Goal: Information Seeking & Learning: Learn about a topic

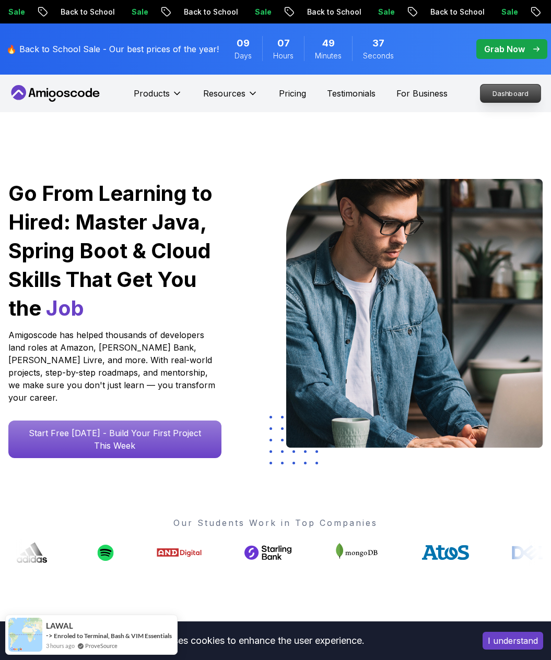
click at [503, 99] on p "Dashboard" at bounding box center [510, 94] width 60 height 18
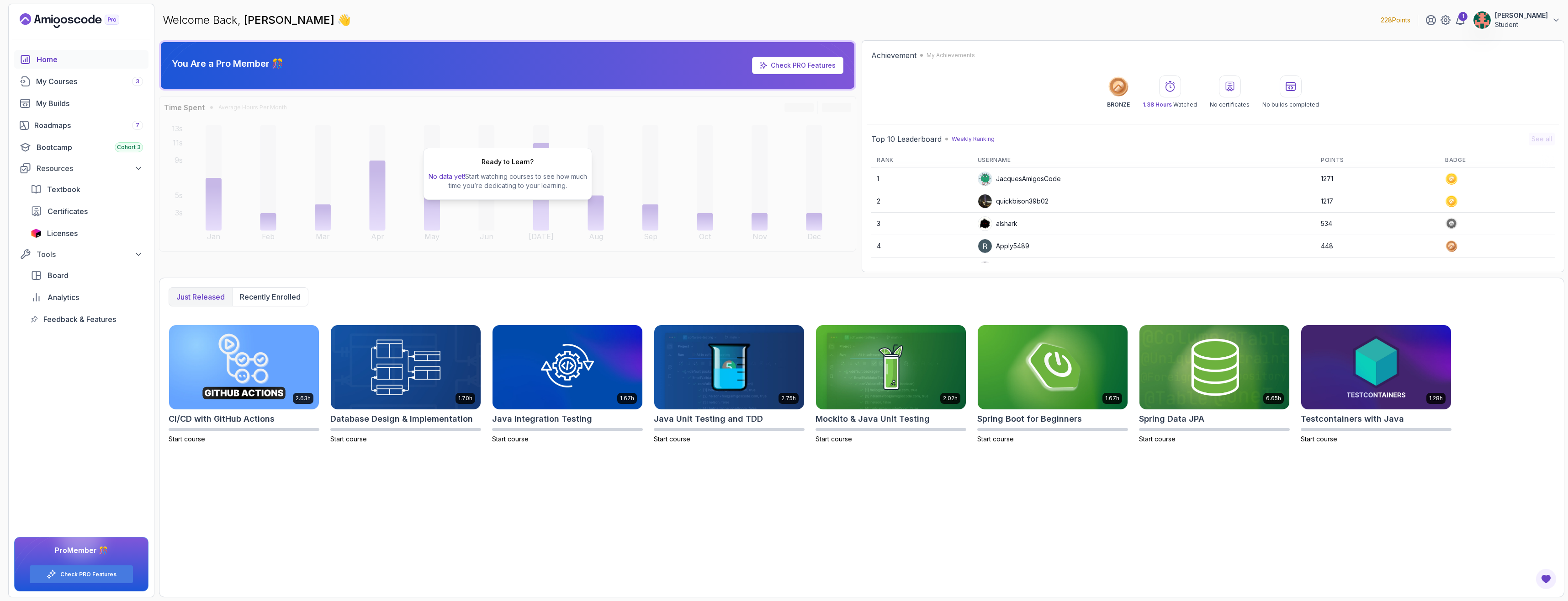
click at [64, 72] on div "Home My Courses 3 My Builds Roadmaps 7 Bootcamp Cohort 3 Resources Textbook Cer…" at bounding box center [81, 188] width 134 height 278
click at [64, 74] on link "My Courses 3" at bounding box center [81, 81] width 134 height 18
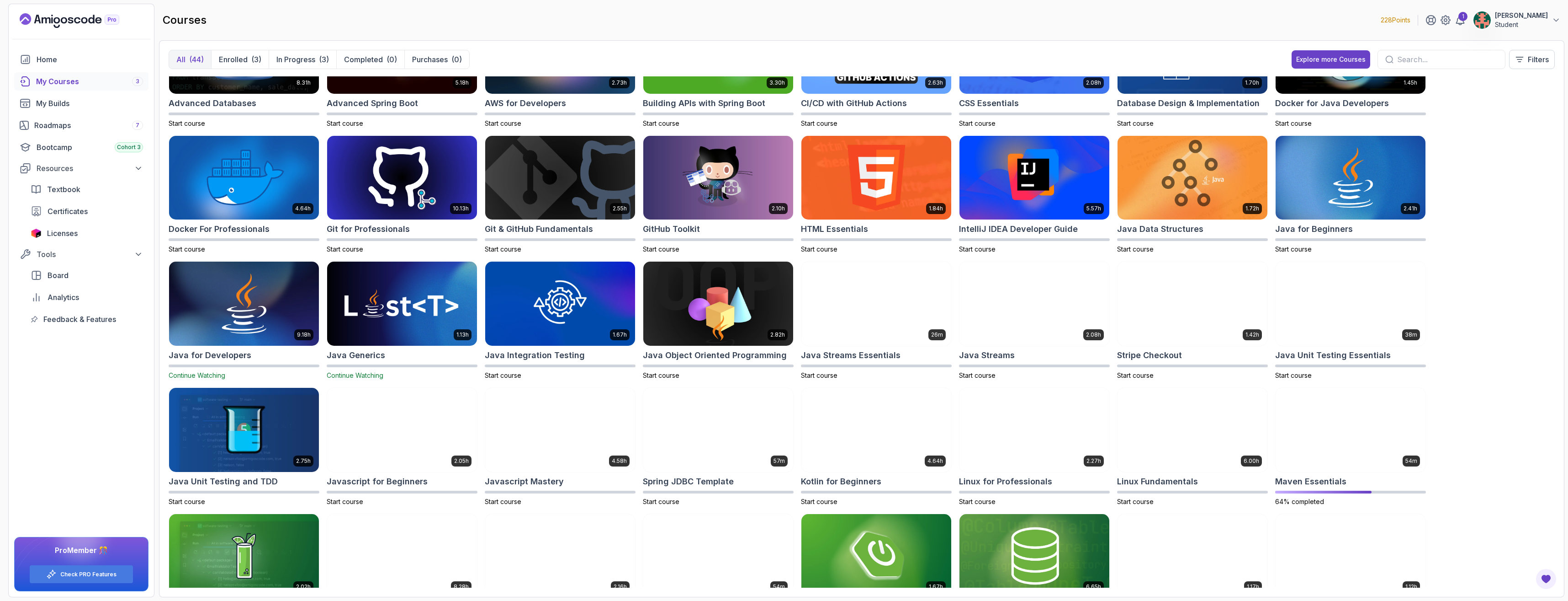
scroll to position [66, 0]
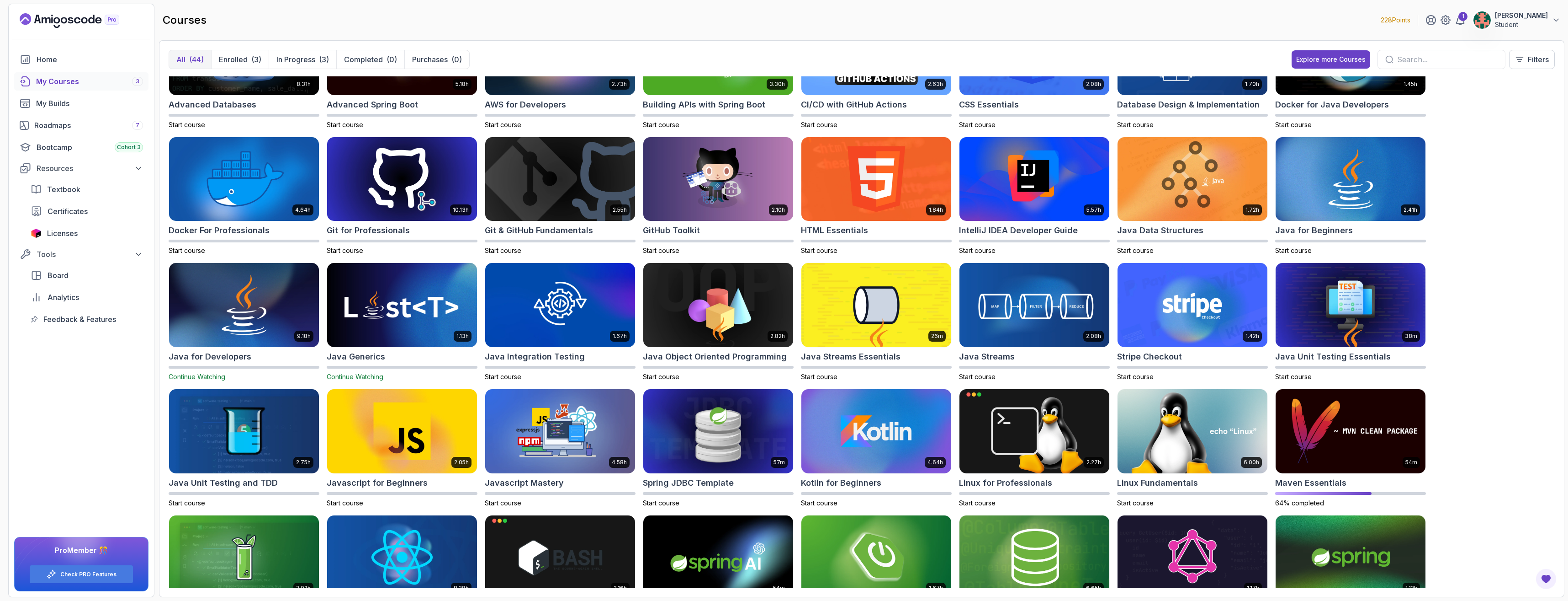
click at [396, 337] on img at bounding box center [403, 305] width 158 height 88
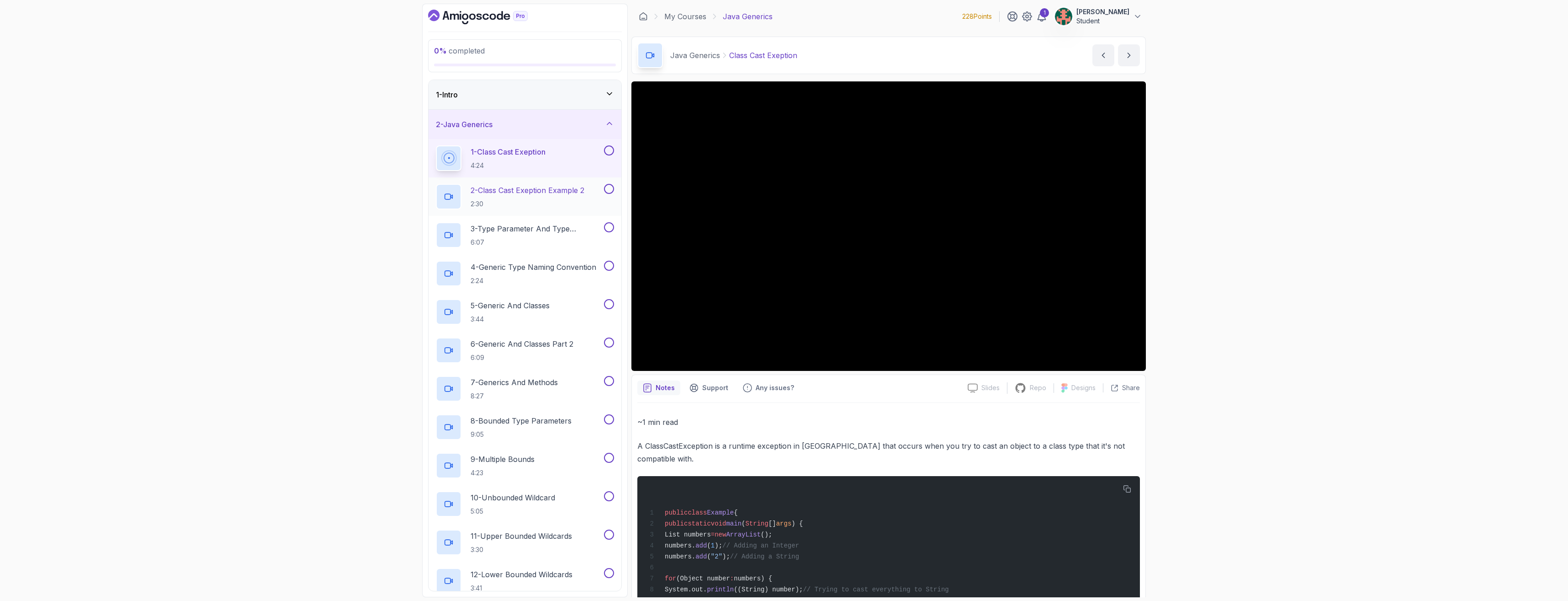
click at [482, 202] on p "2:30" at bounding box center [528, 204] width 114 height 9
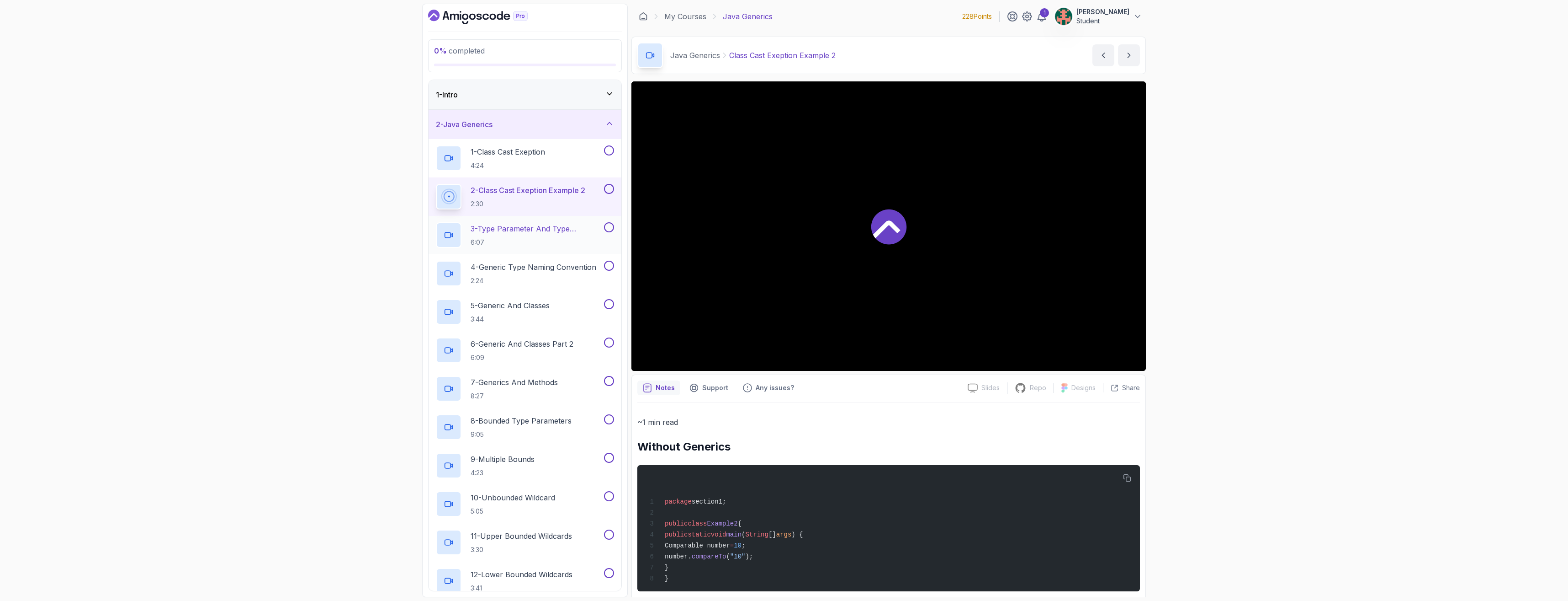
click at [482, 233] on p "3 - Type Parameter And Type Argument" at bounding box center [537, 229] width 131 height 11
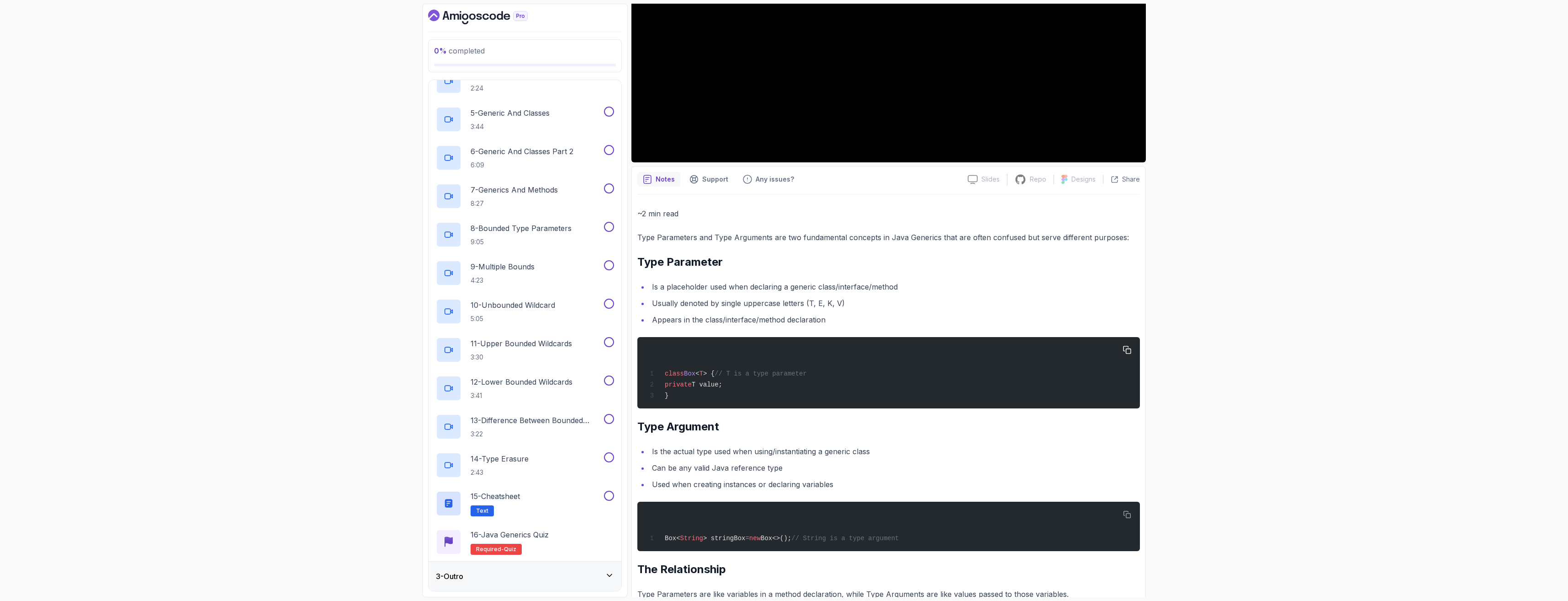
scroll to position [212, 0]
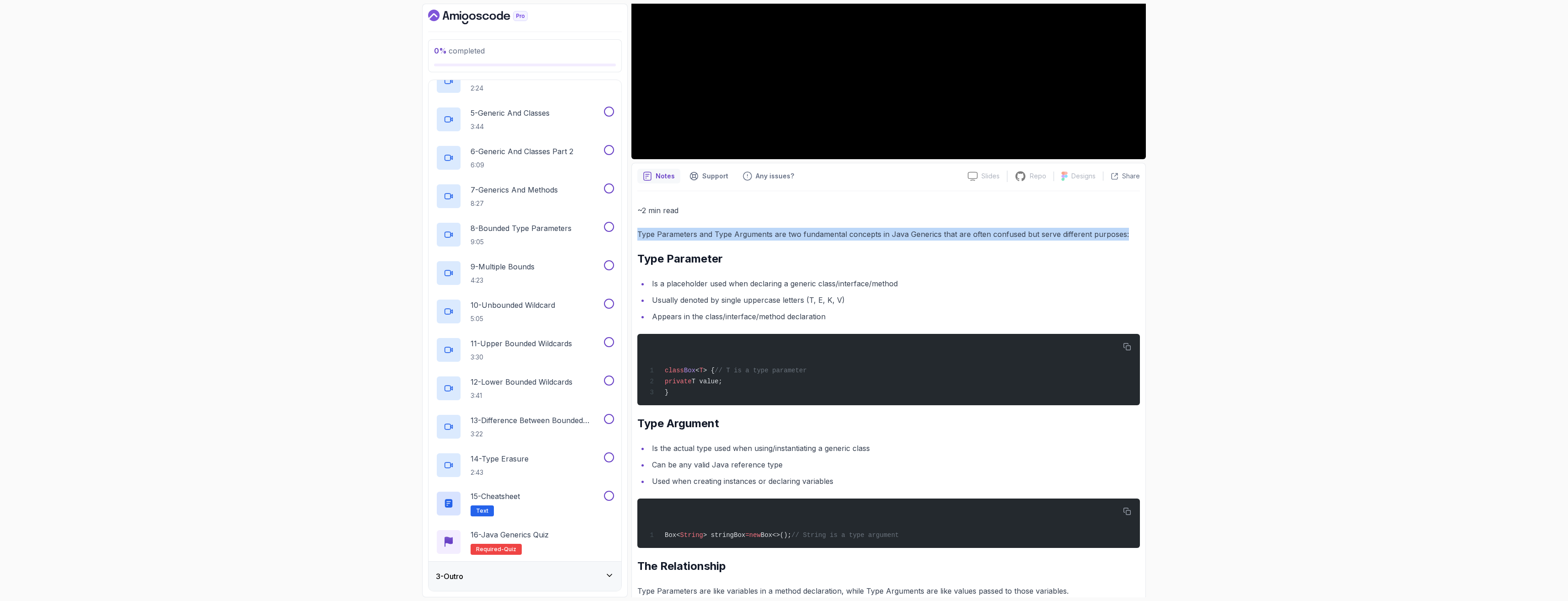
drag, startPoint x: 1123, startPoint y: 233, endPoint x: 632, endPoint y: 233, distance: 491.0
click at [482, 233] on div "Notes Support Any issues? Slides Slides not available Repo Repository not avail…" at bounding box center [889, 514] width 515 height 704
copy p "Type Parameters and Type Arguments are two fundamental concepts in Java Generic…"
click at [482, 298] on li "Usually denoted by single uppercase letters (T, E, K, V)" at bounding box center [895, 300] width 491 height 13
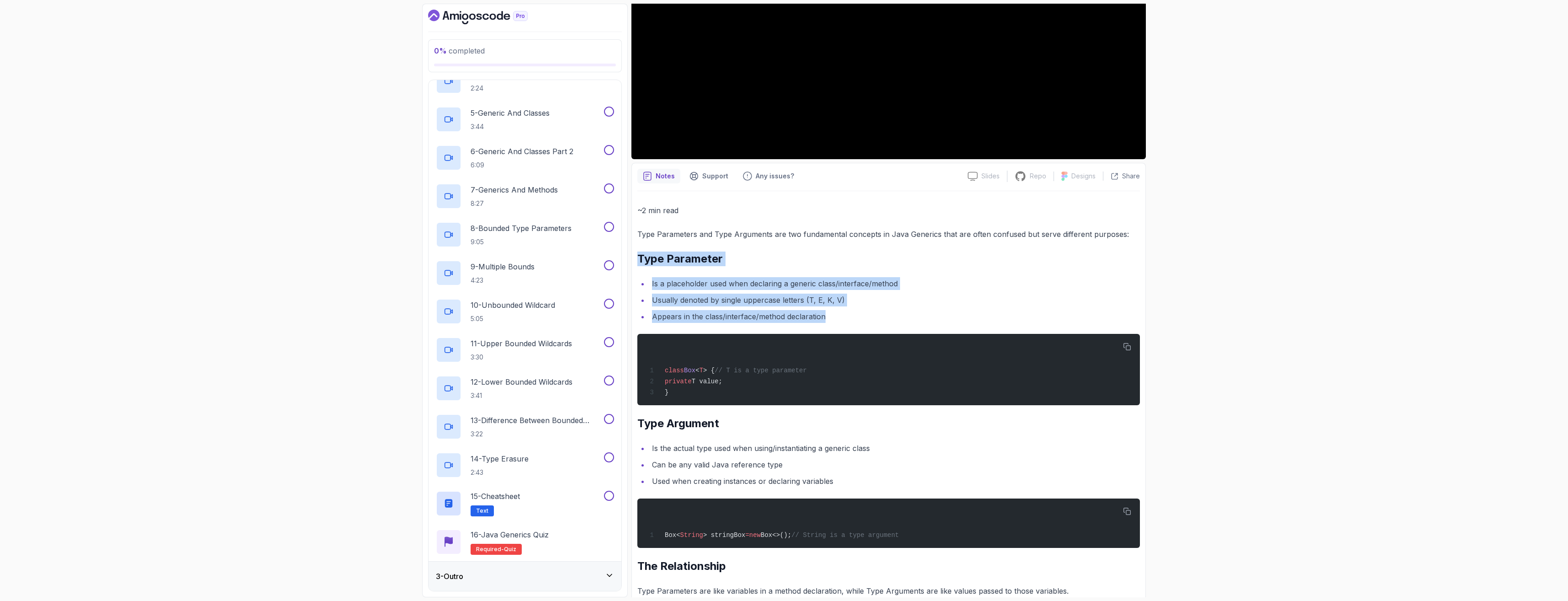
drag, startPoint x: 638, startPoint y: 263, endPoint x: 871, endPoint y: 319, distance: 239.6
click at [482, 319] on div "~2 min read Type Parameters and Type Arguments are two fundamental concepts in …" at bounding box center [889, 524] width 503 height 640
copy div "Type Parameter Is a placeholder used when declaring a generic class/interface/m…"
click at [482, 315] on li "Appears in the class/interface/method declaration" at bounding box center [895, 316] width 491 height 13
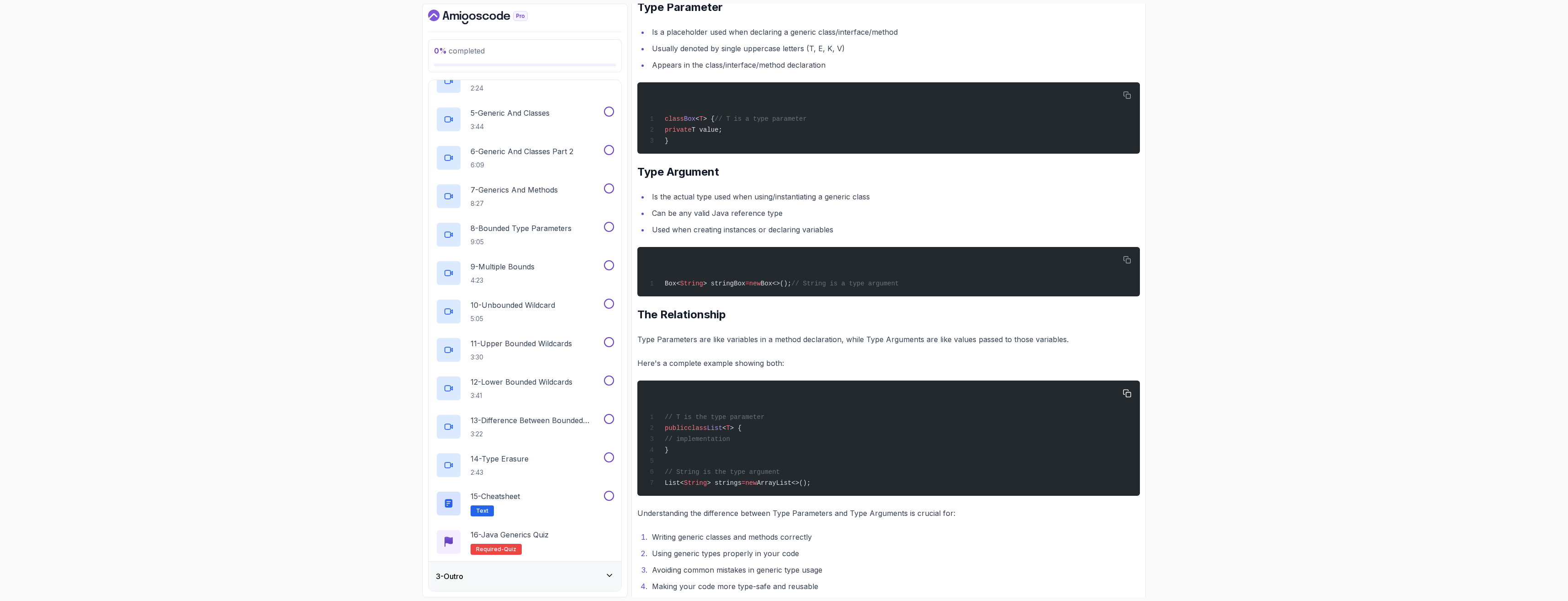
scroll to position [486, 0]
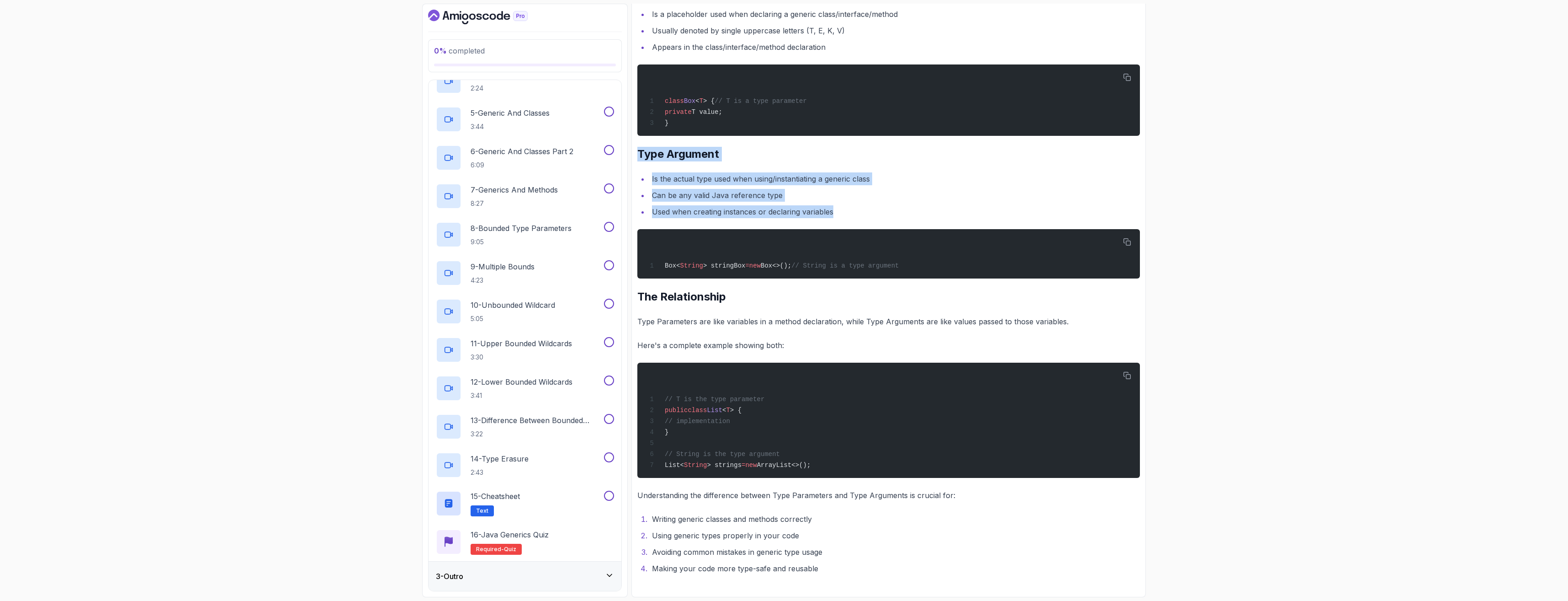
drag, startPoint x: 643, startPoint y: 150, endPoint x: 895, endPoint y: 202, distance: 257.3
click at [482, 202] on div "~2 min read Type Parameters and Type Arguments are two fundamental concepts in …" at bounding box center [889, 254] width 503 height 640
copy div "Type Argument Is the actual type used when using/instantiating a generic class …"
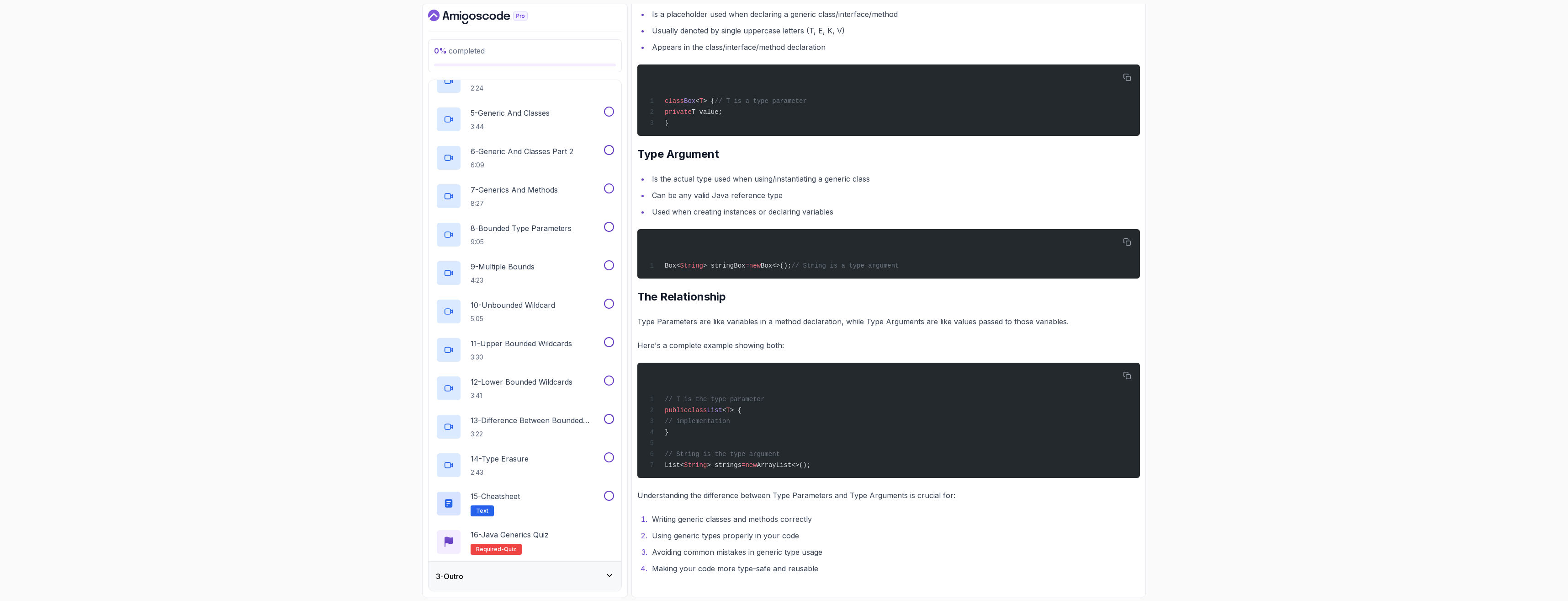
click at [482, 279] on div "~2 min read Type Parameters and Type Arguments are two fundamental concepts in …" at bounding box center [889, 254] width 503 height 640
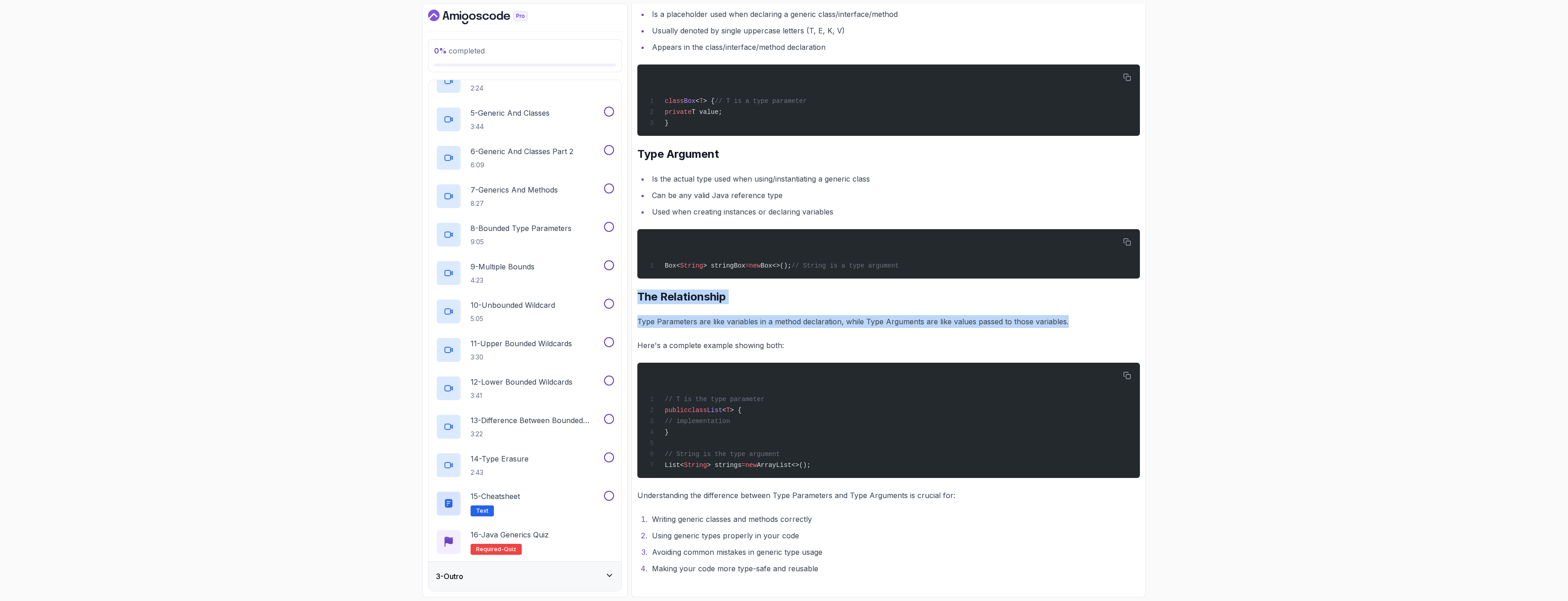
drag, startPoint x: 638, startPoint y: 293, endPoint x: 1095, endPoint y: 319, distance: 457.7
click at [482, 319] on div "~2 min read Type Parameters and Type Arguments are two fundamental concepts in …" at bounding box center [889, 254] width 503 height 640
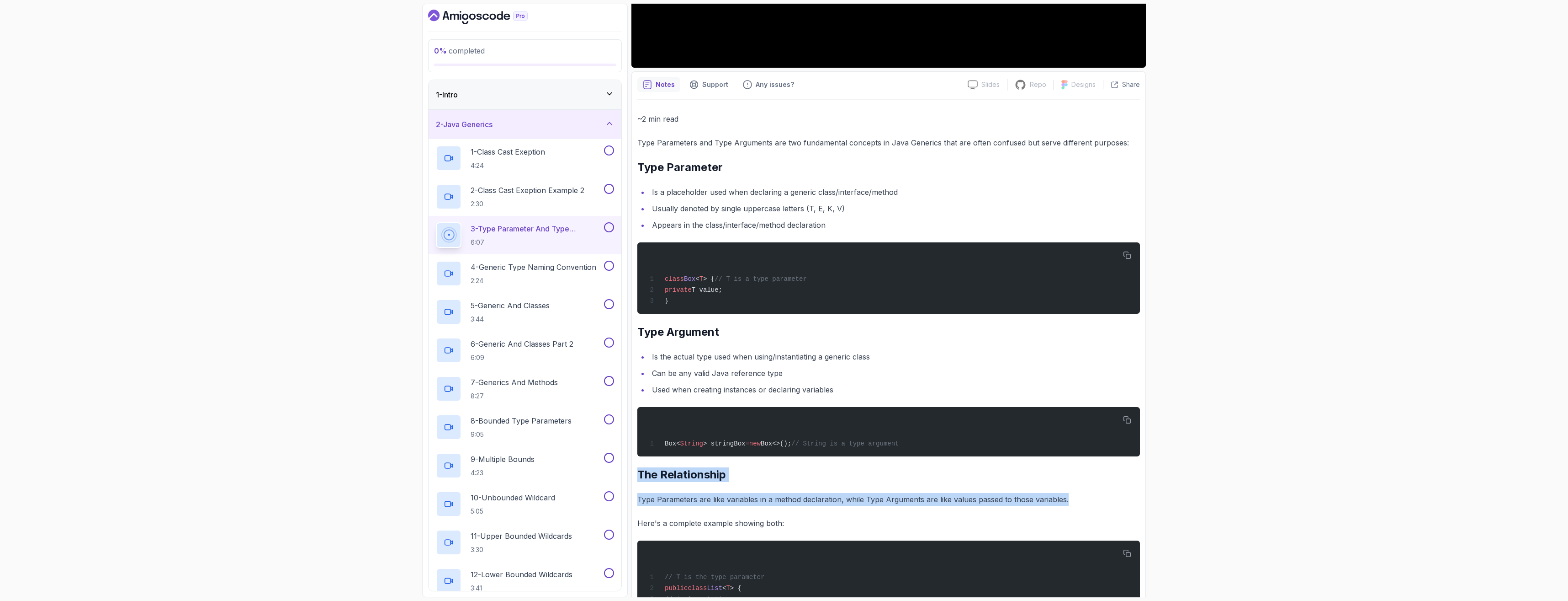
scroll to position [349, 0]
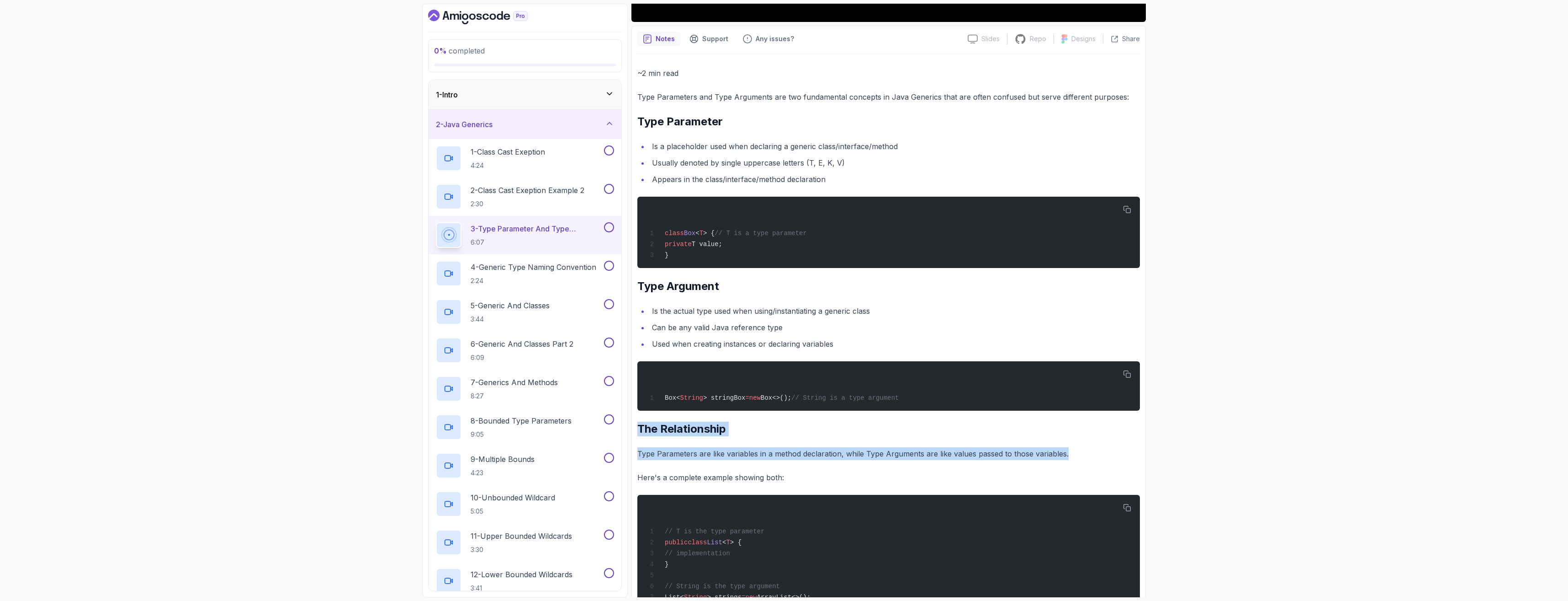
click at [482, 455] on p "Type Parameters are like variables in a method declaration, while Type Argument…" at bounding box center [889, 453] width 503 height 13
drag, startPoint x: 1072, startPoint y: 457, endPoint x: 638, endPoint y: 421, distance: 435.5
click at [482, 421] on div "~2 min read Type Parameters and Type Arguments are two fundamental concepts in …" at bounding box center [889, 386] width 503 height 640
copy div "The Relationship Type Parameters are like variables in a method declaration, wh…"
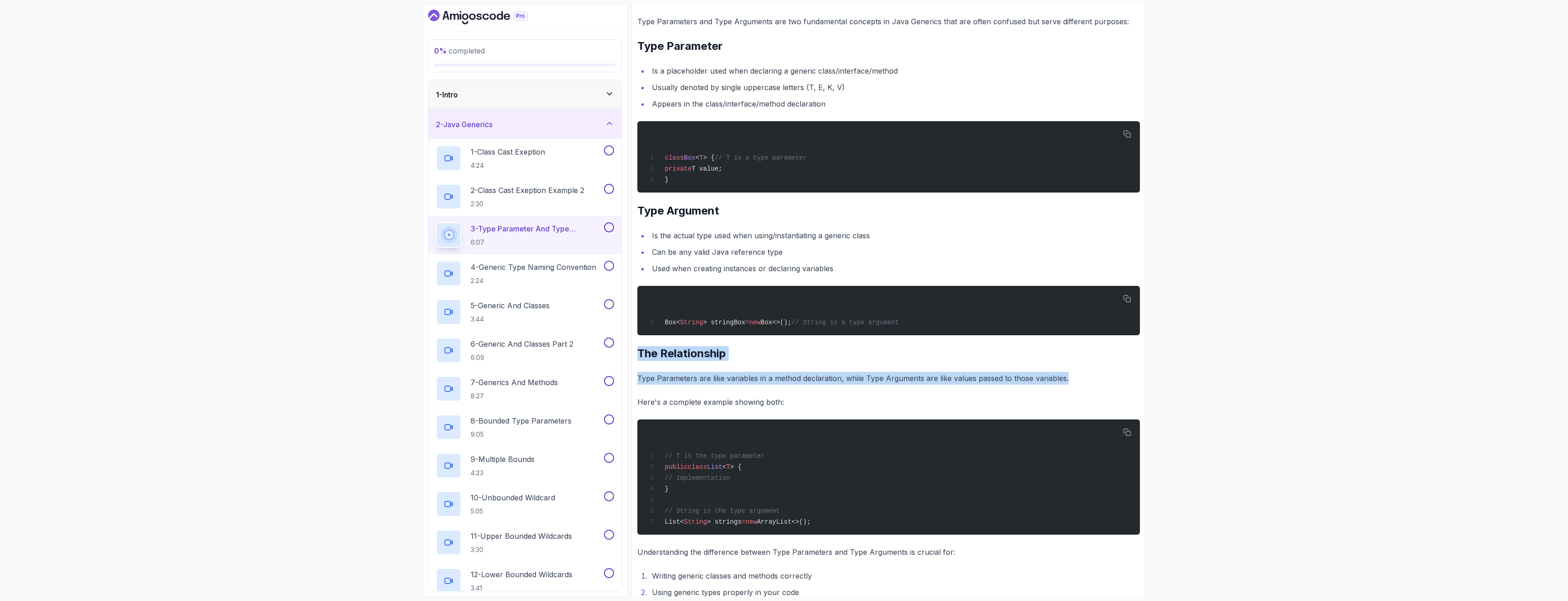
scroll to position [441, 0]
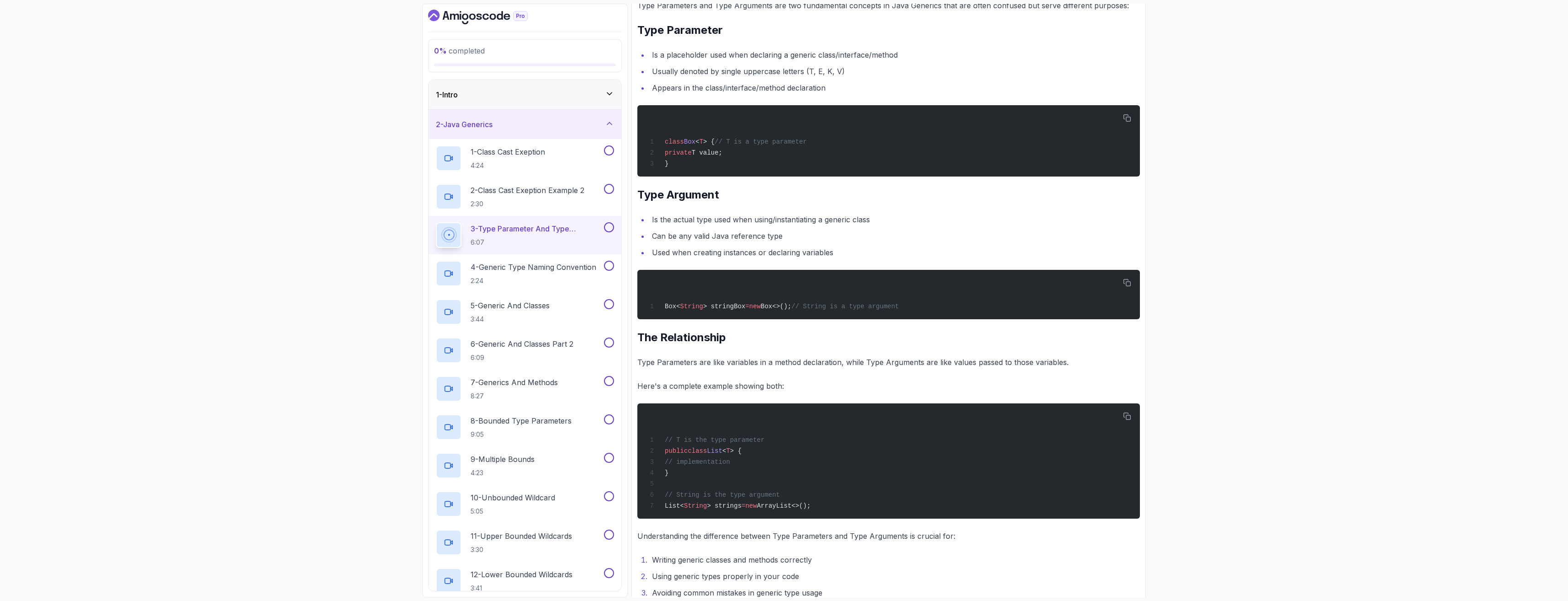
click at [482, 388] on p "Here's a complete example showing both:" at bounding box center [889, 385] width 503 height 13
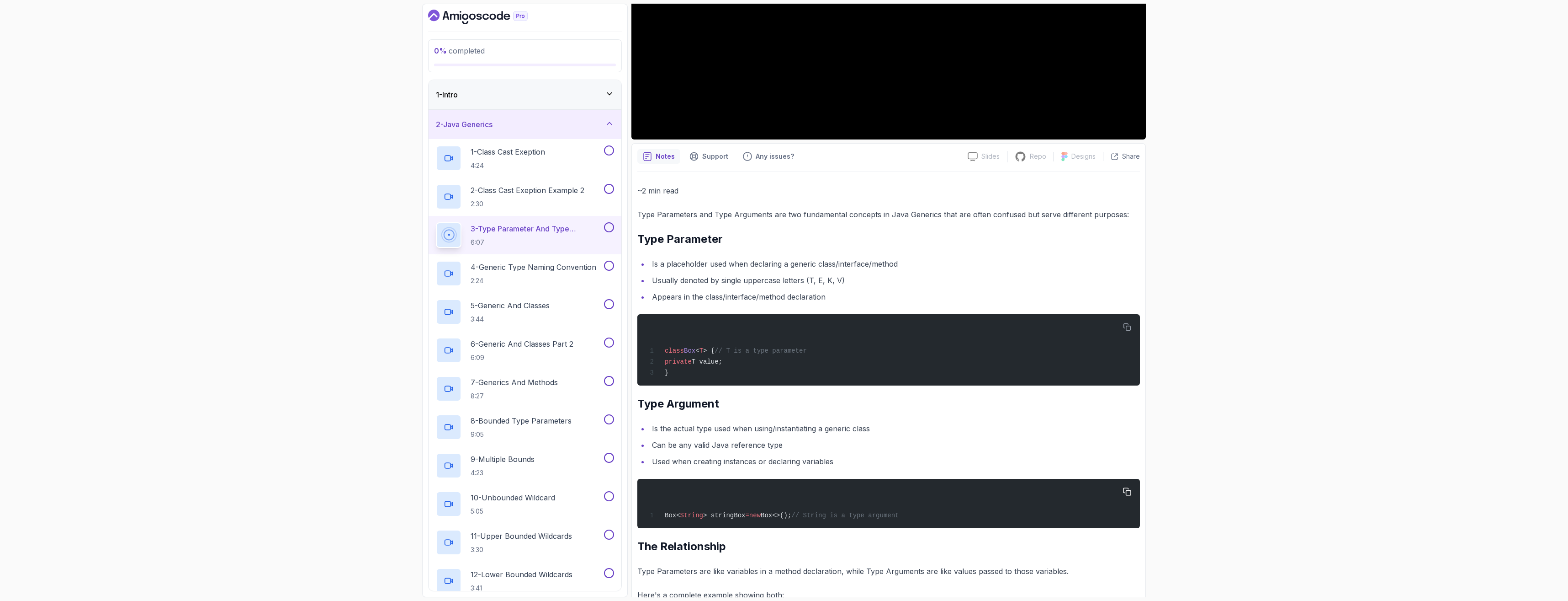
scroll to position [91, 0]
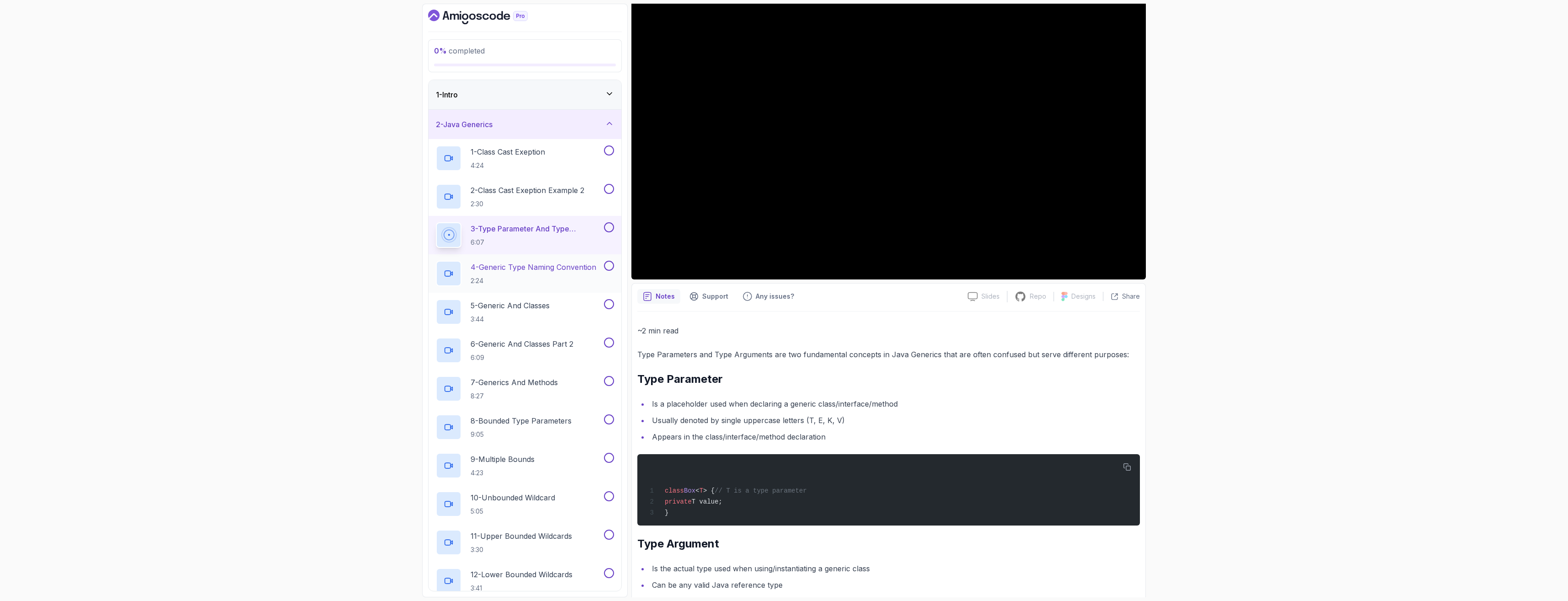
click at [482, 279] on p "2:24" at bounding box center [534, 280] width 126 height 9
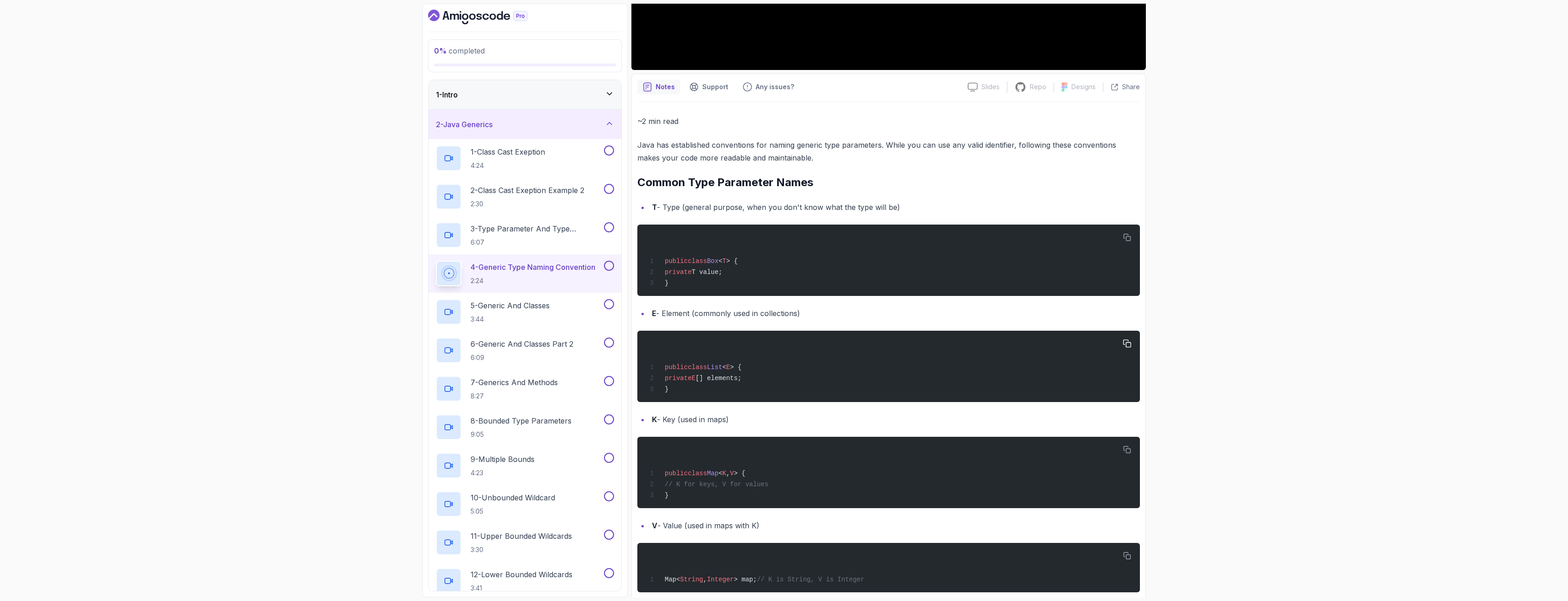
scroll to position [203, 0]
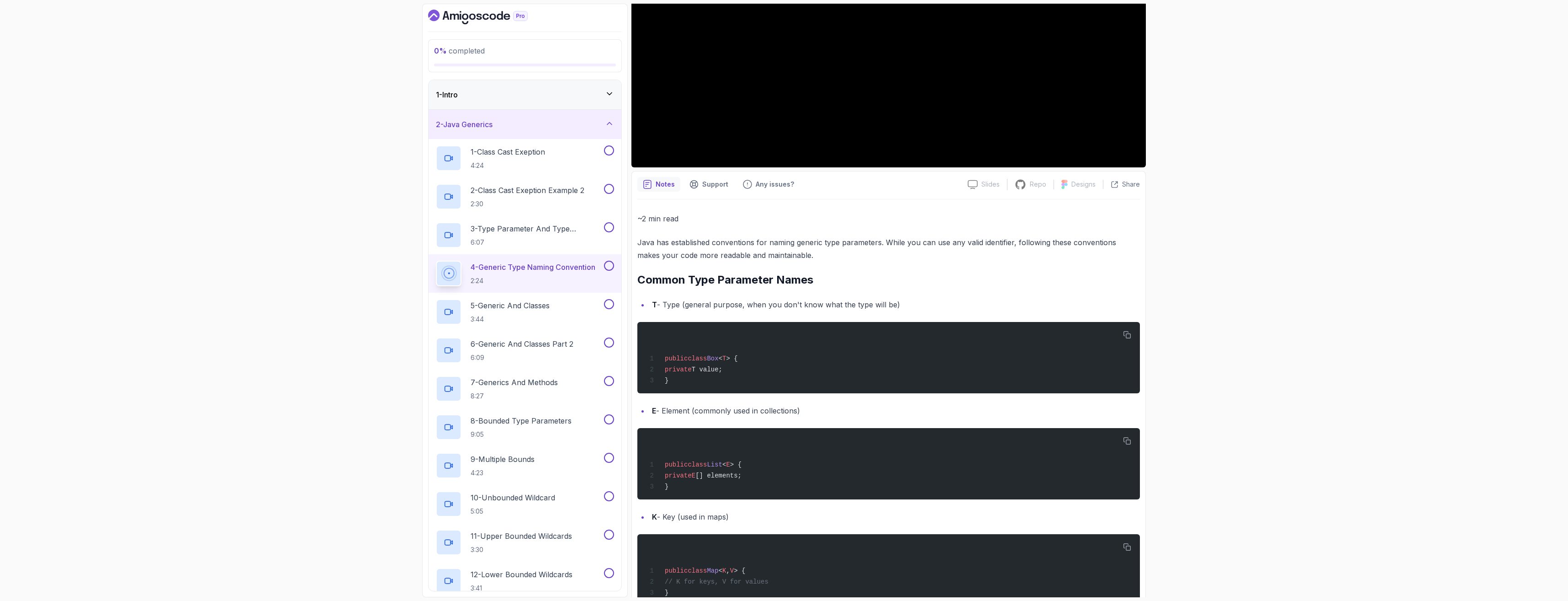
drag, startPoint x: 652, startPoint y: 304, endPoint x: 912, endPoint y: 299, distance: 260.0
click at [482, 299] on li "T - Type (general purpose, when you don't know what the type will be)" at bounding box center [895, 304] width 491 height 13
copy li "T - Type (general purpose, when you don't know what the type will be)"
drag, startPoint x: 651, startPoint y: 409, endPoint x: 811, endPoint y: 404, distance: 160.1
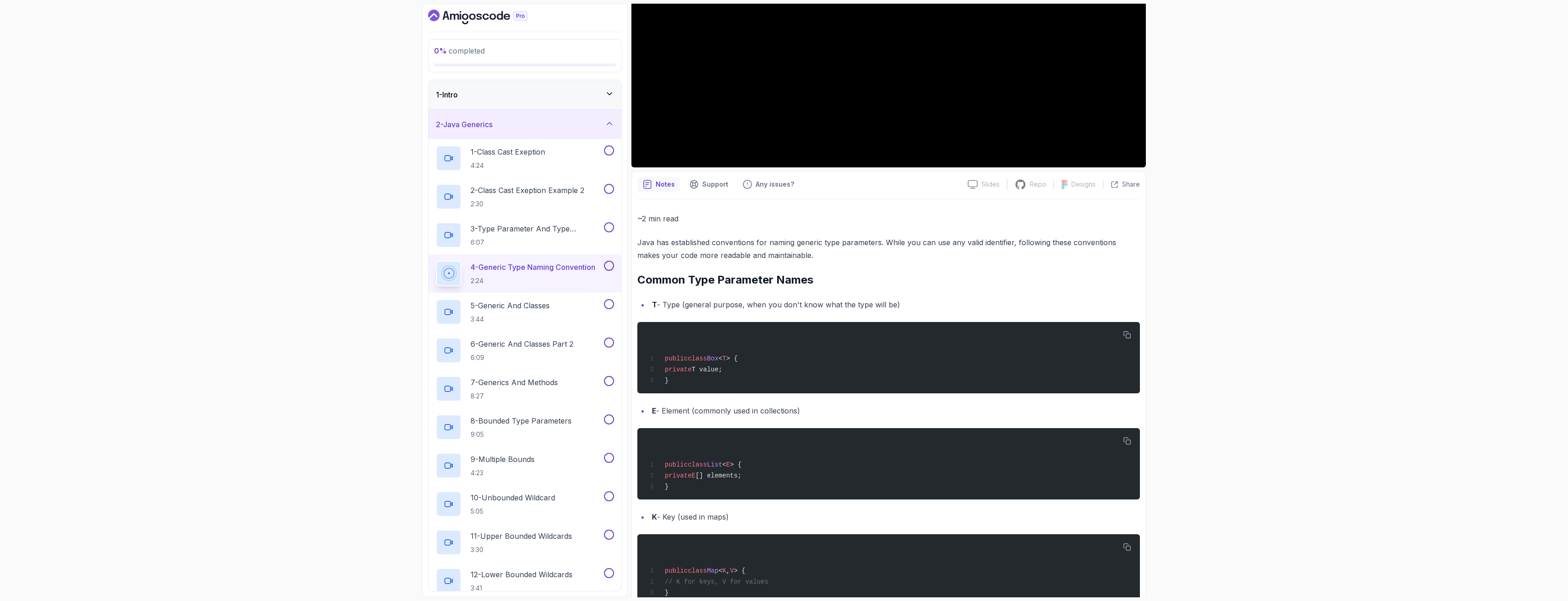
copy li "E - Element (commonly used in collections)"
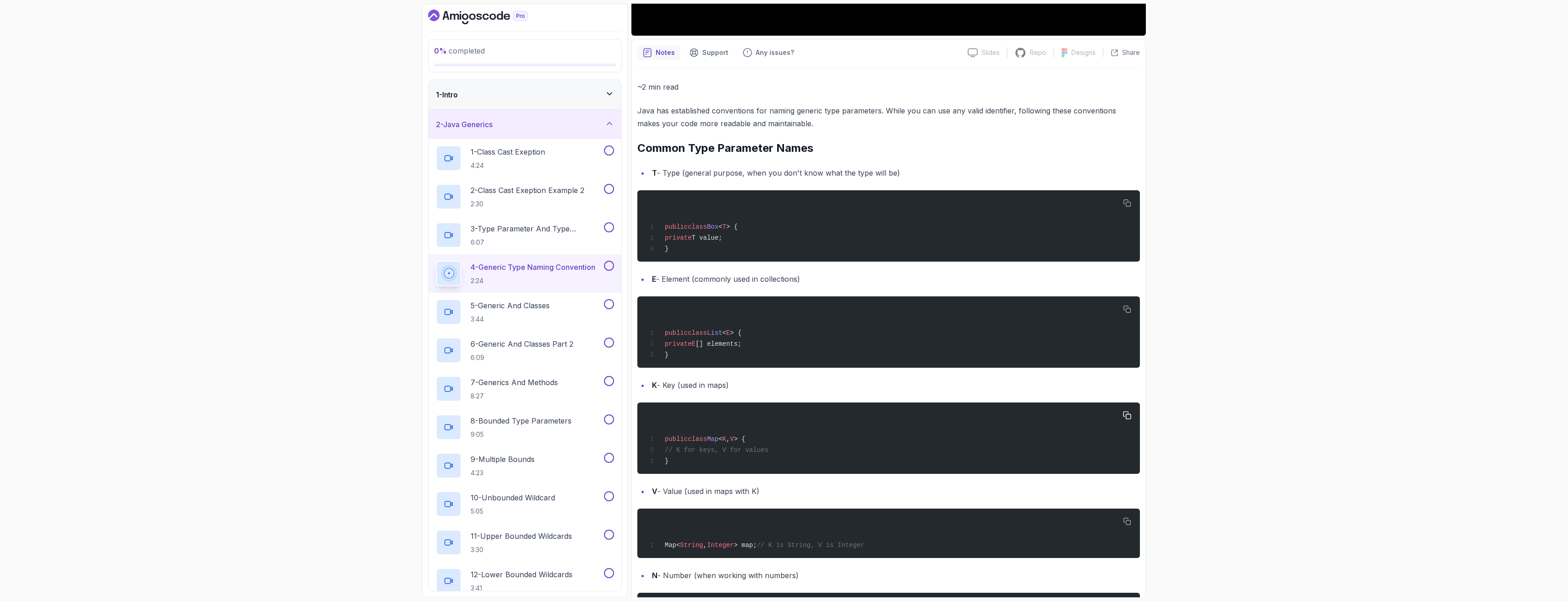
scroll to position [341, 0]
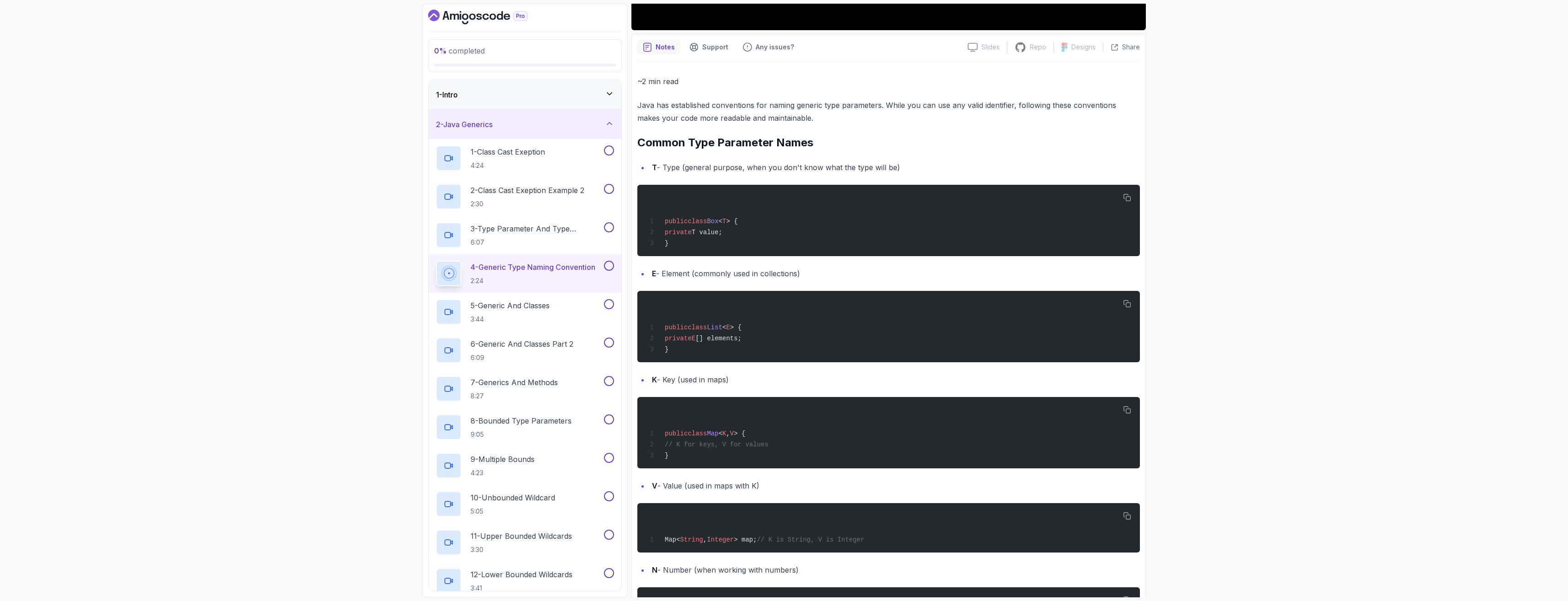
drag, startPoint x: 645, startPoint y: 384, endPoint x: 750, endPoint y: 377, distance: 105.2
click at [482, 377] on ul "K - Key (used in maps)" at bounding box center [889, 379] width 503 height 13
copy li "K - Key (used in maps)"
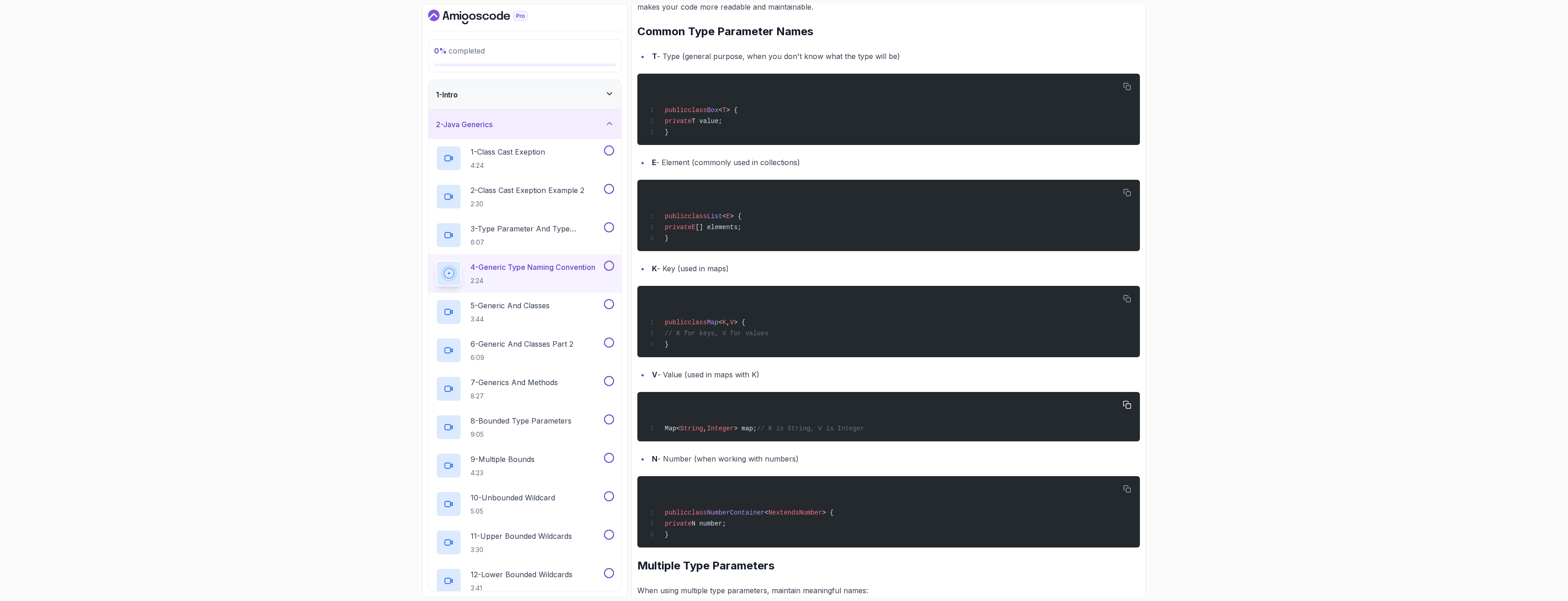
scroll to position [477, 0]
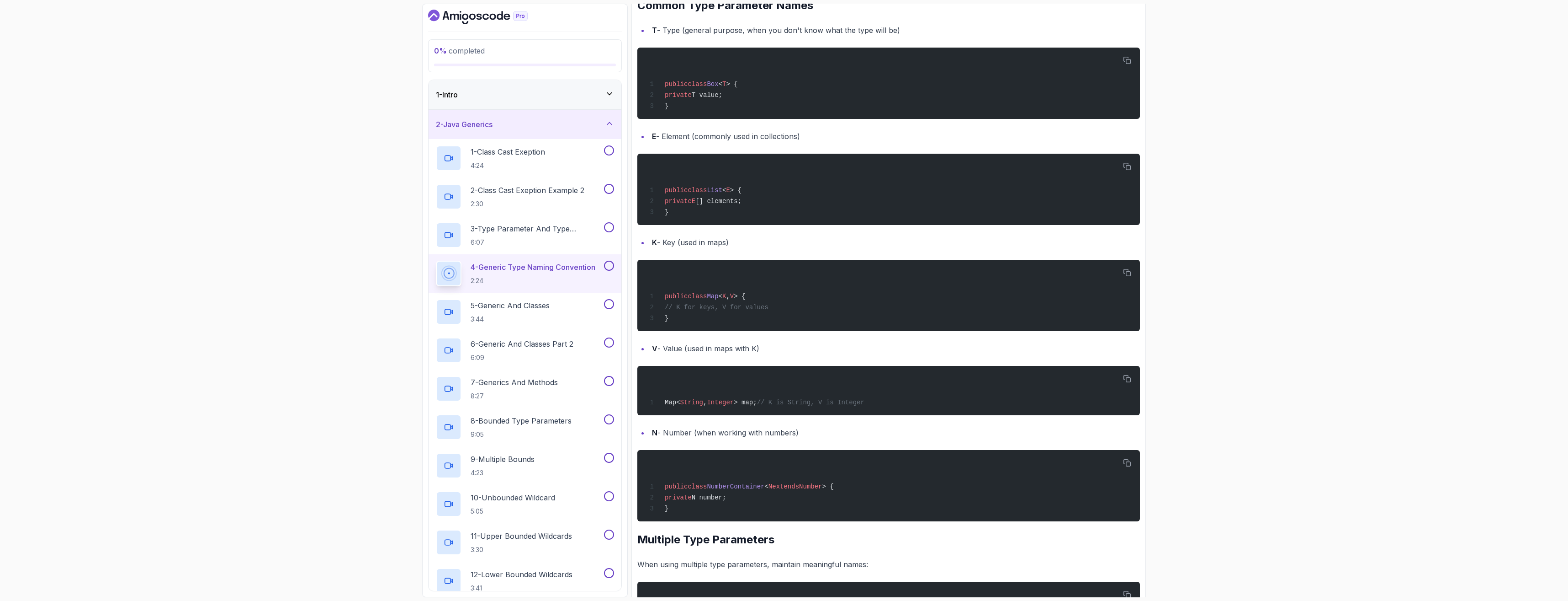
drag, startPoint x: 651, startPoint y: 353, endPoint x: 854, endPoint y: 358, distance: 203.1
click at [482, 349] on li "V - Value (used in maps with K)" at bounding box center [895, 348] width 491 height 13
copy li "V - Value (used in maps with K)"
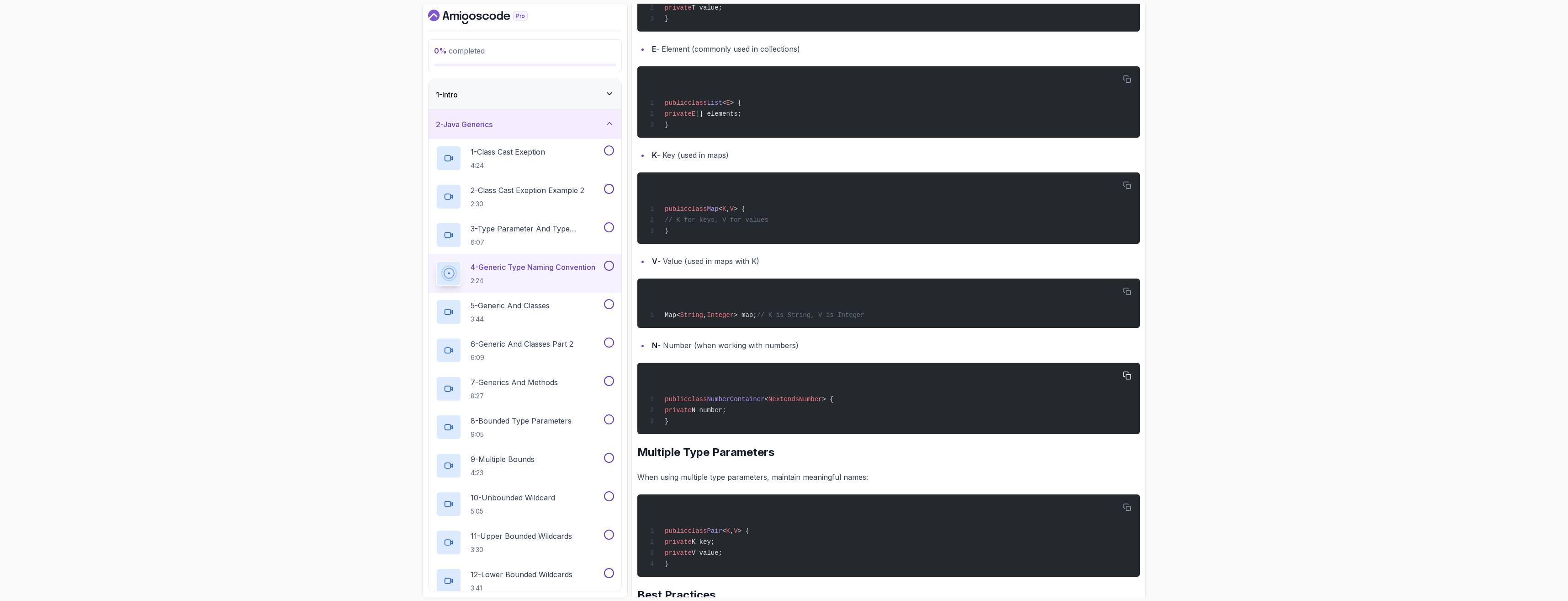
scroll to position [569, 0]
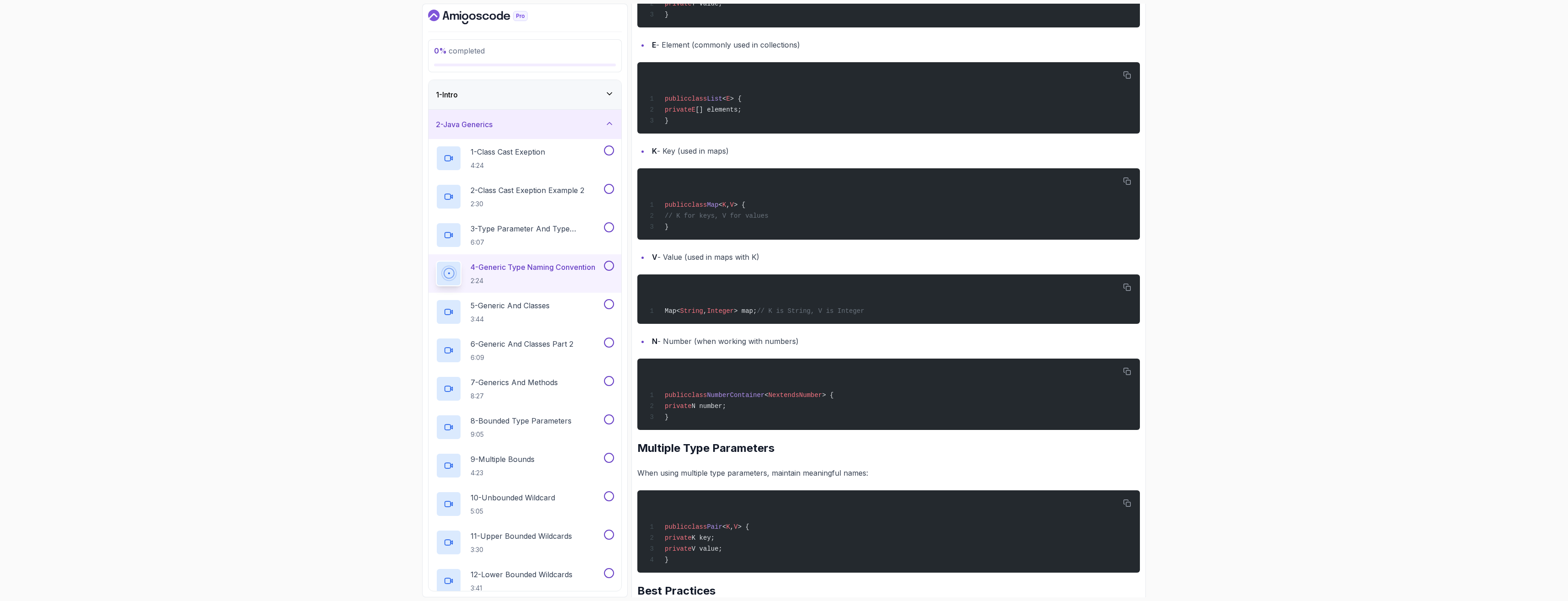
drag, startPoint x: 643, startPoint y: 343, endPoint x: 840, endPoint y: 341, distance: 197.0
click at [482, 341] on li "N - Number (when working with numbers)" at bounding box center [895, 341] width 491 height 13
copy li "N - Number (when working with numbers)"
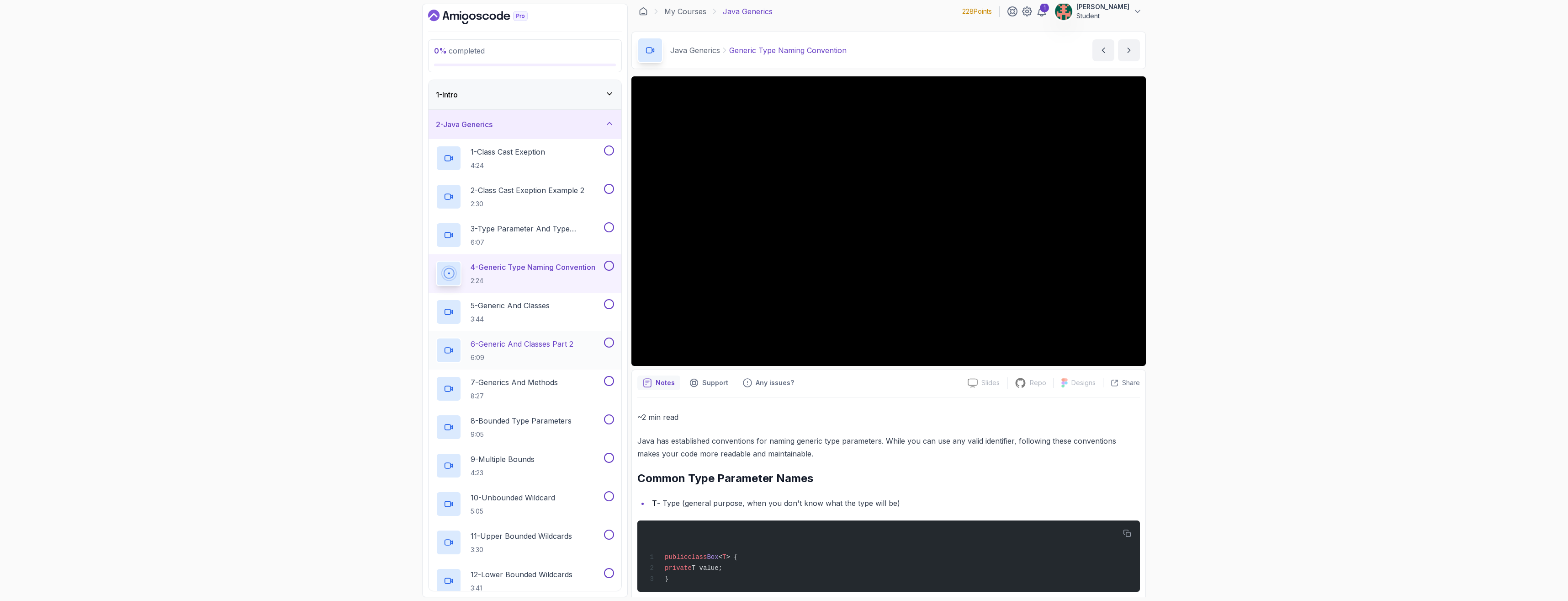
scroll to position [0, 0]
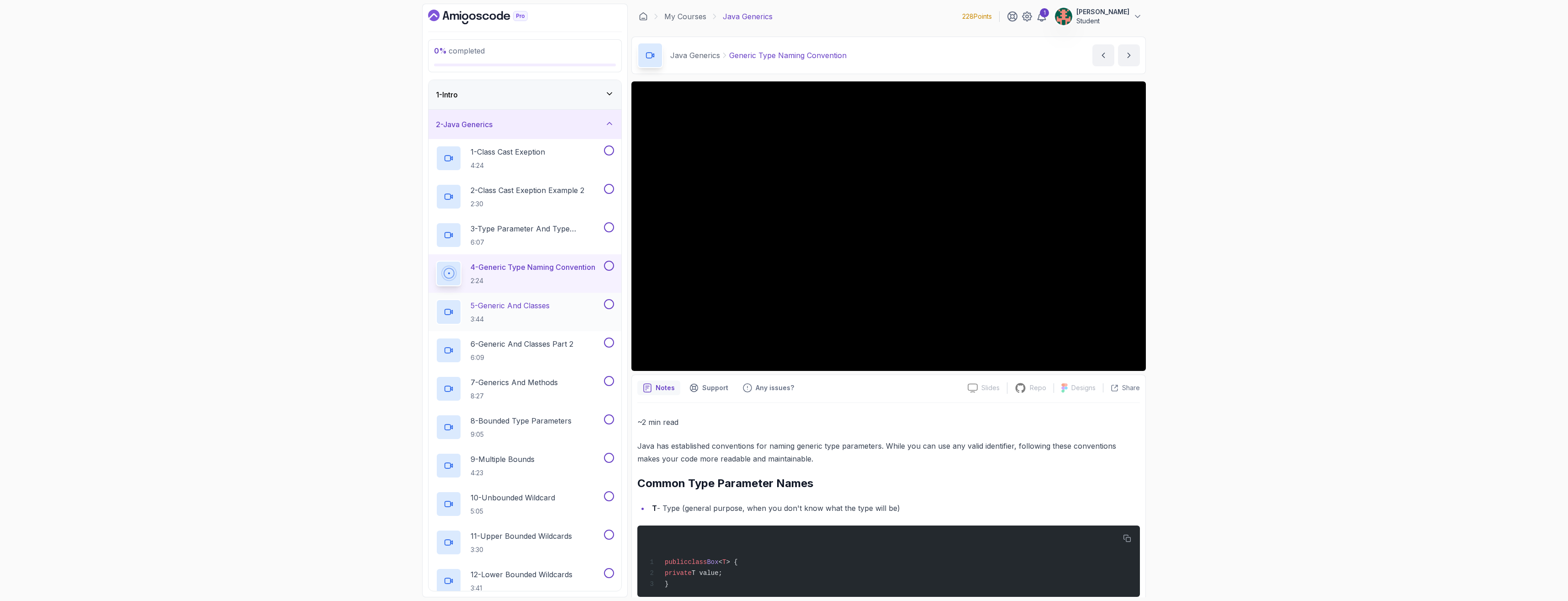
click at [482, 305] on p "5 - Generic And Classes" at bounding box center [510, 305] width 79 height 11
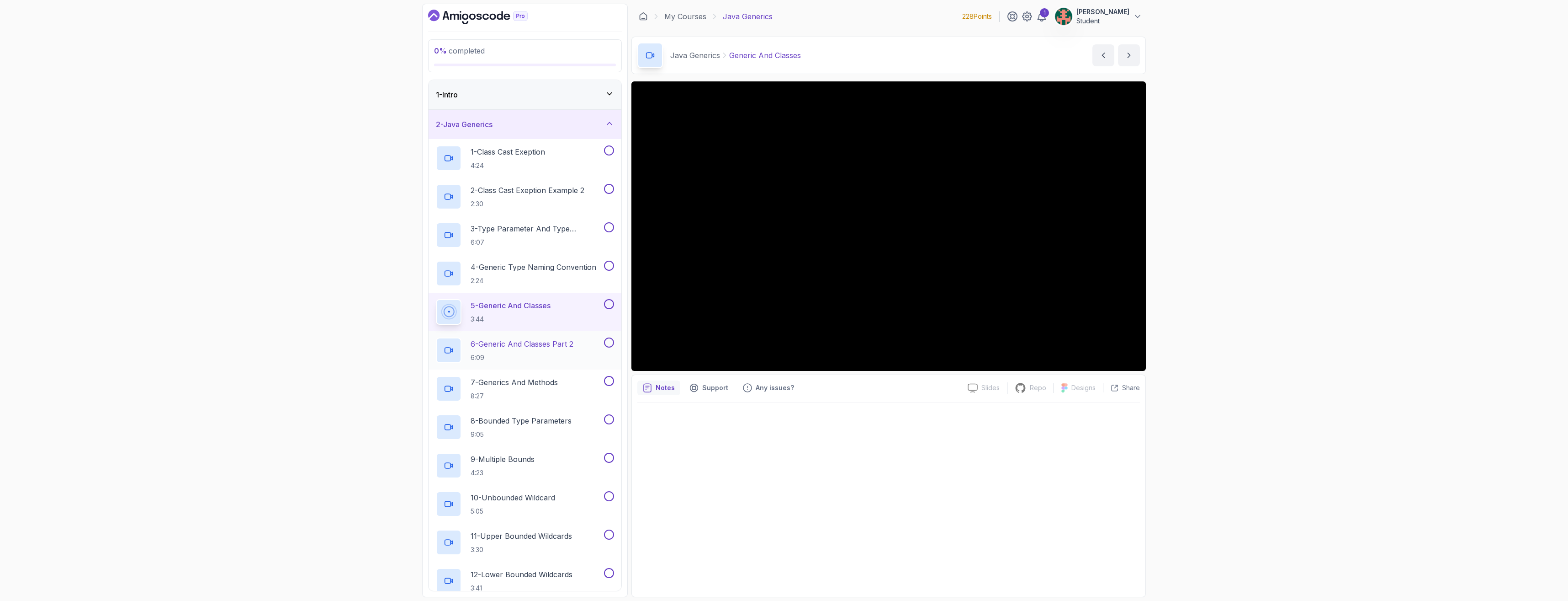
click at [482, 339] on p "6 - Generic And Classes Part 2" at bounding box center [522, 343] width 102 height 11
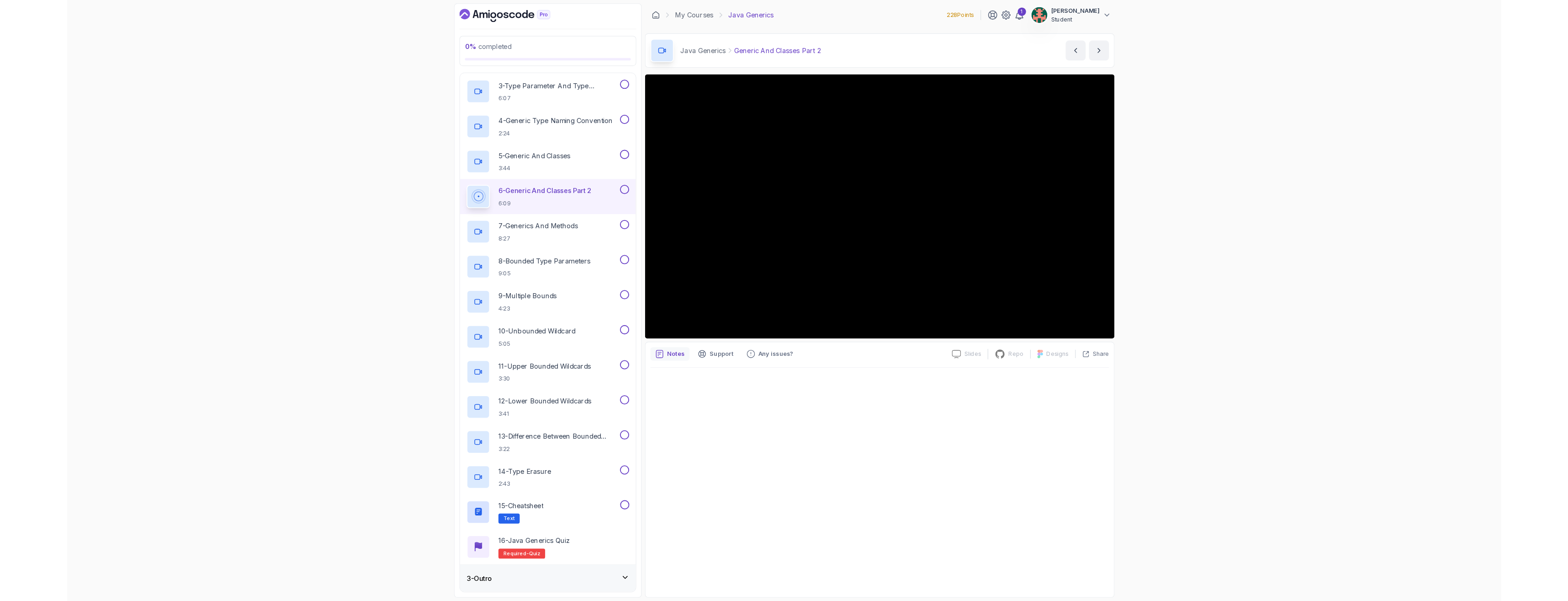
scroll to position [138, 0]
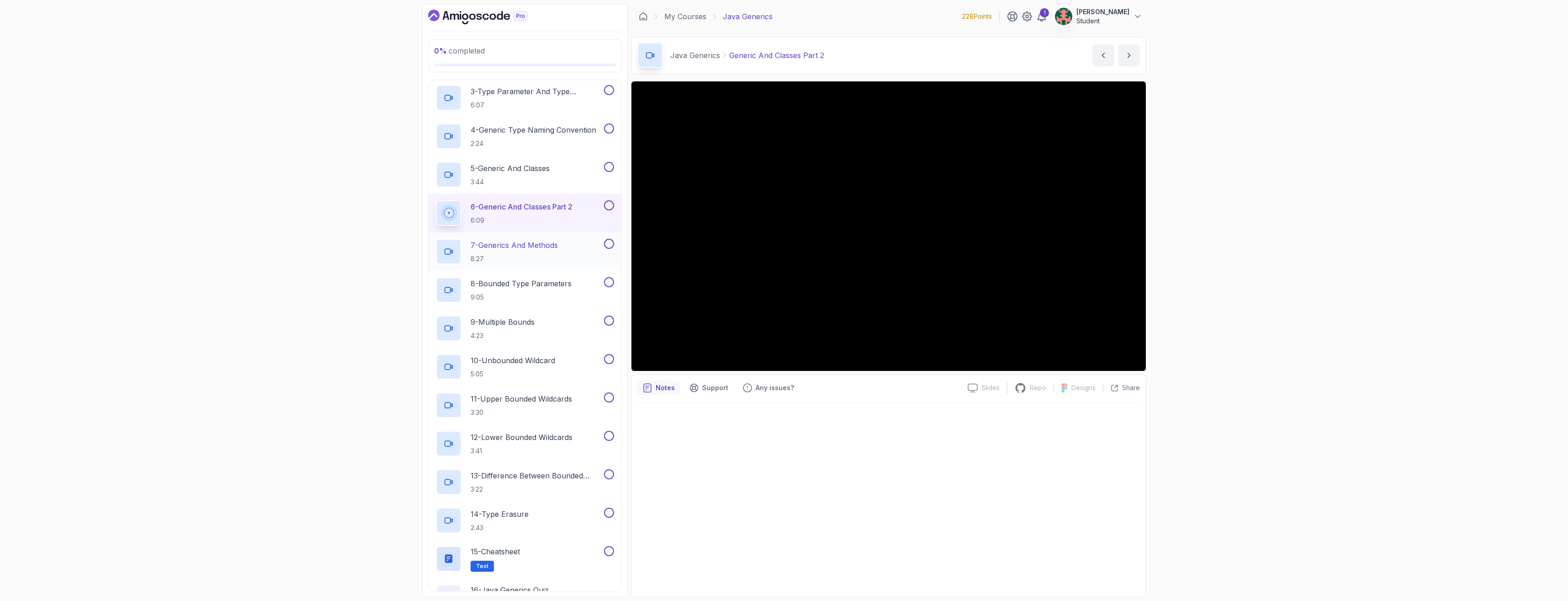
click at [482, 249] on p "7 - Generics And Methods" at bounding box center [515, 244] width 88 height 11
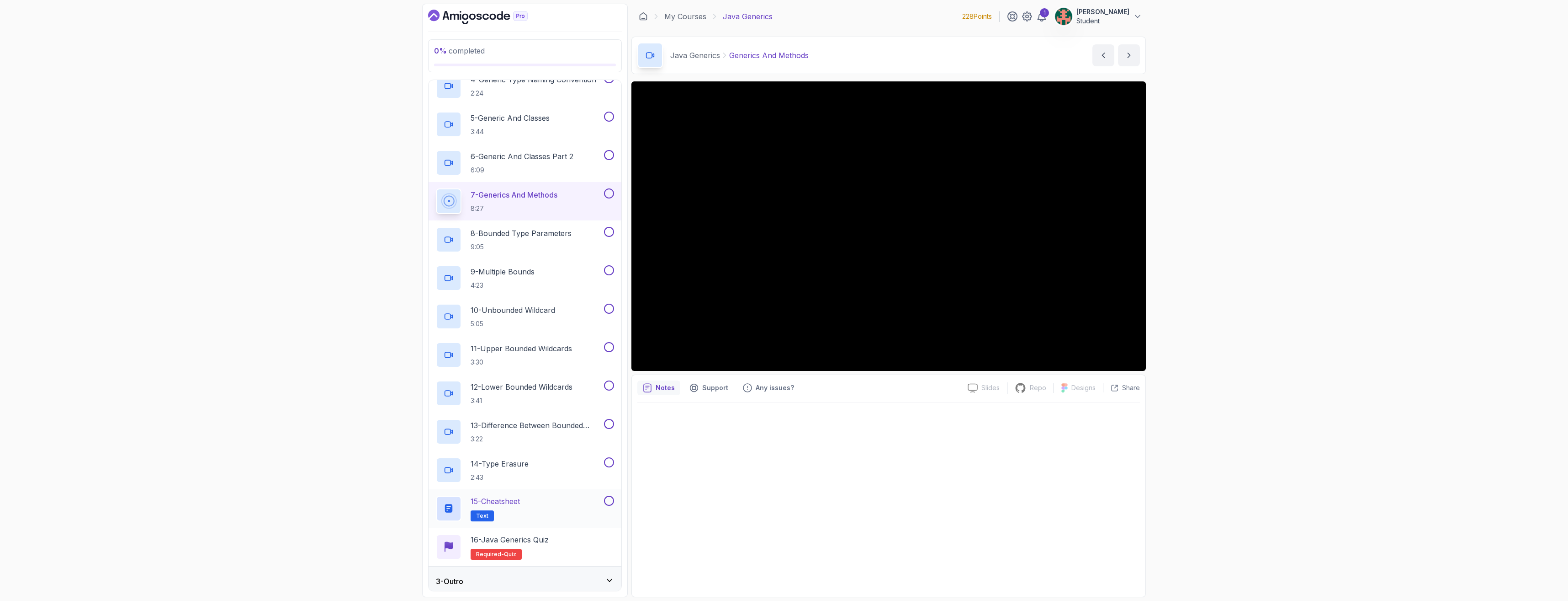
scroll to position [193, 0]
click at [482, 502] on h2 "15 - Cheatsheet Text" at bounding box center [496, 503] width 49 height 25
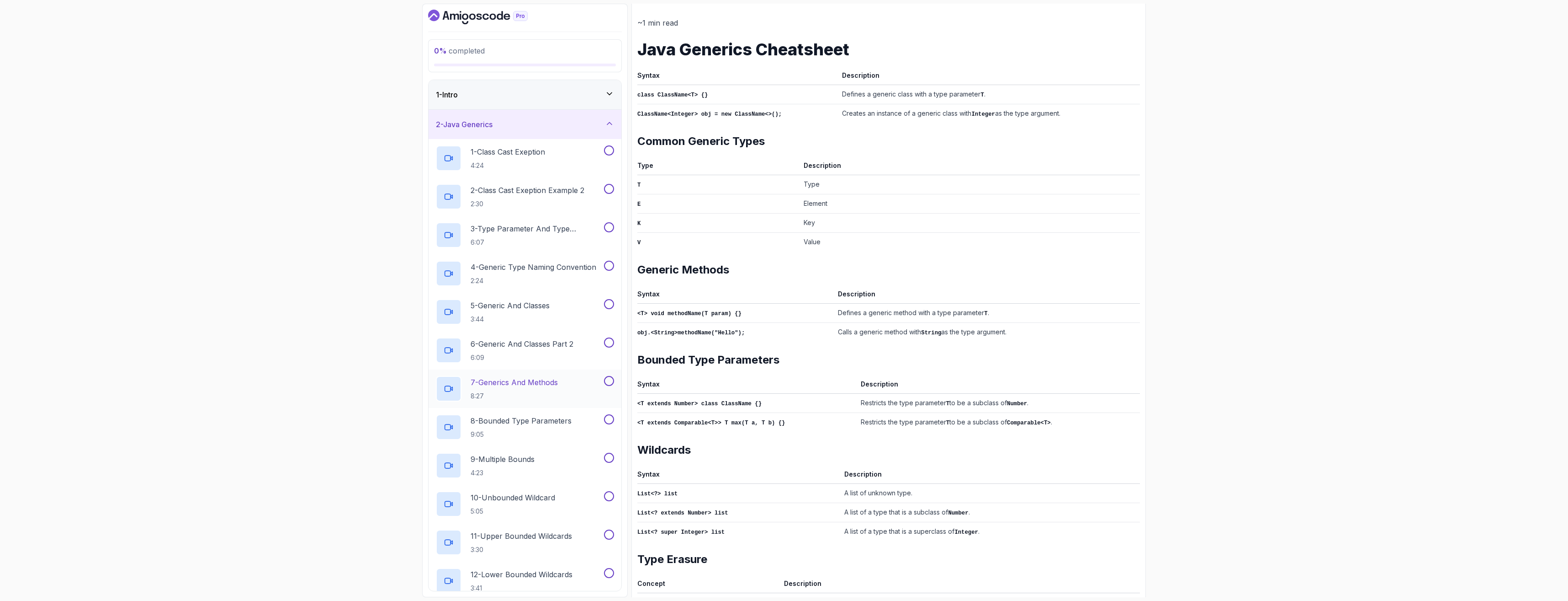
click at [482, 371] on div "7 - Generics And Methods 8:27" at bounding box center [525, 389] width 193 height 39
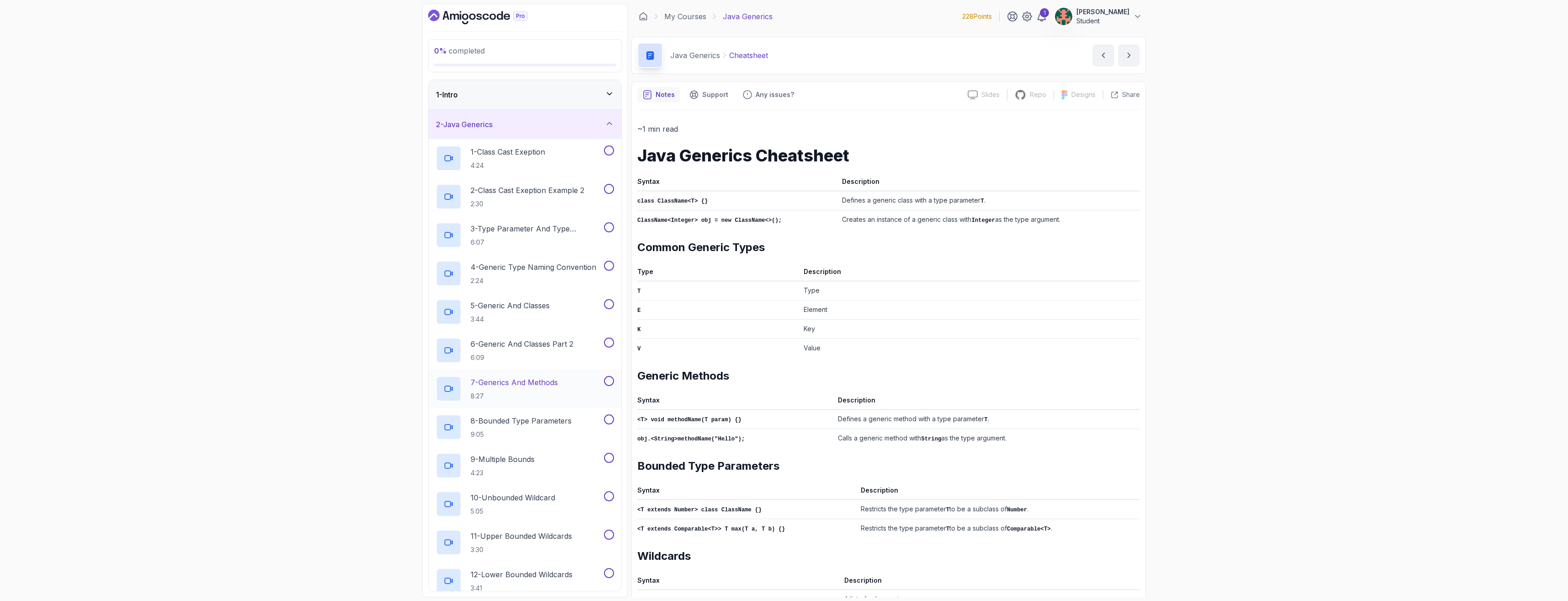
click at [482, 388] on h2 "7 - Generics And Methods 8:27" at bounding box center [515, 388] width 88 height 24
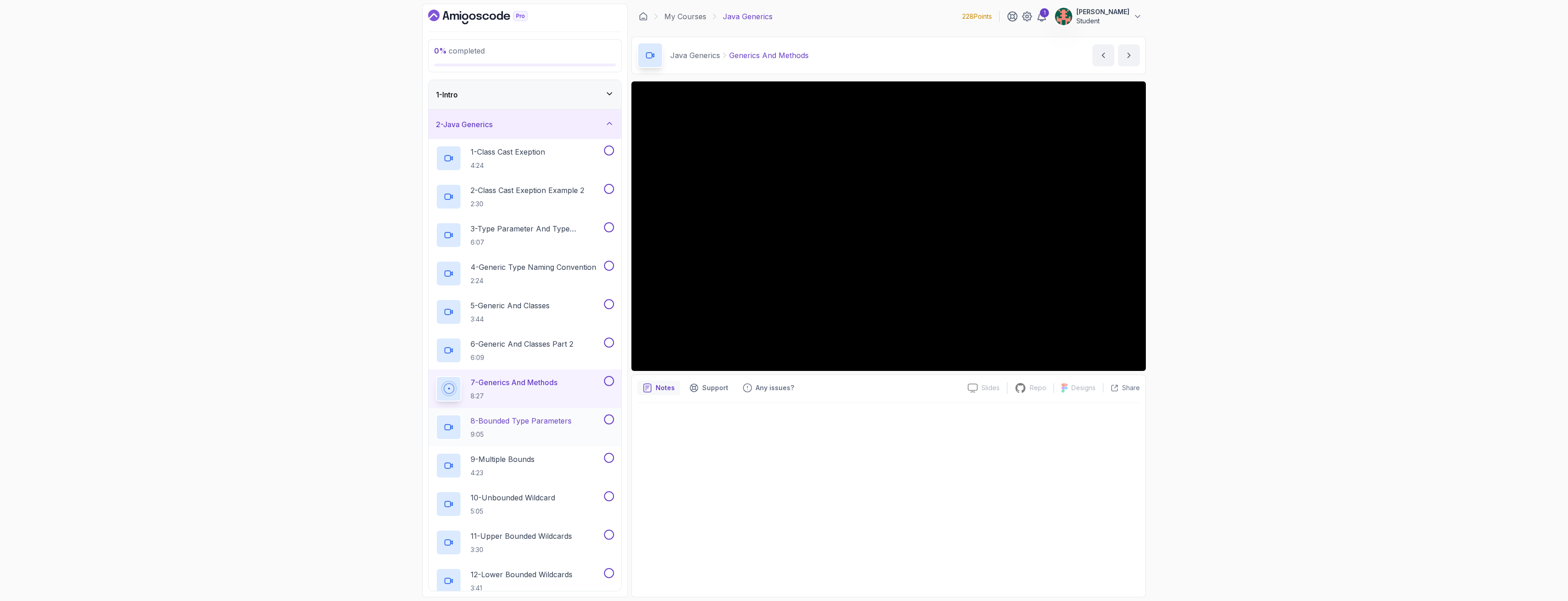
click at [482, 431] on p "9:05" at bounding box center [521, 435] width 101 height 9
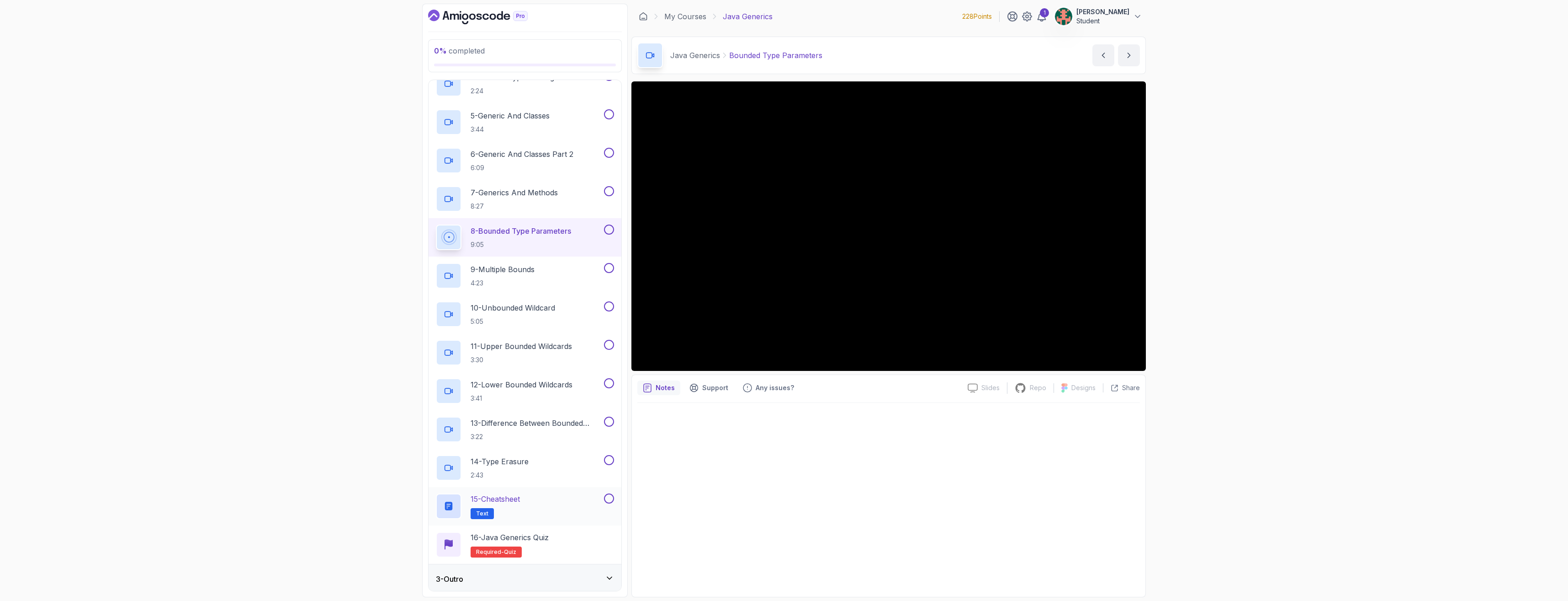
scroll to position [193, 0]
click at [482, 496] on p "15 - Cheatsheet" at bounding box center [496, 496] width 49 height 11
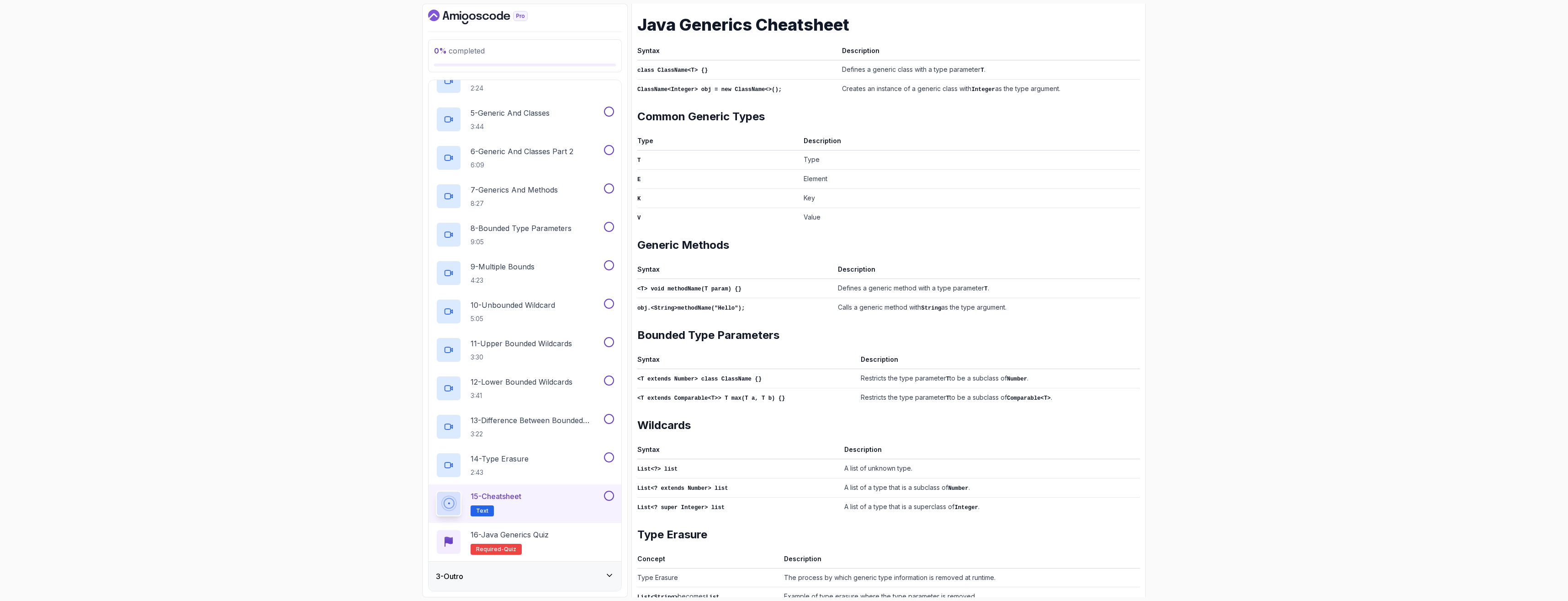
scroll to position [152, 0]
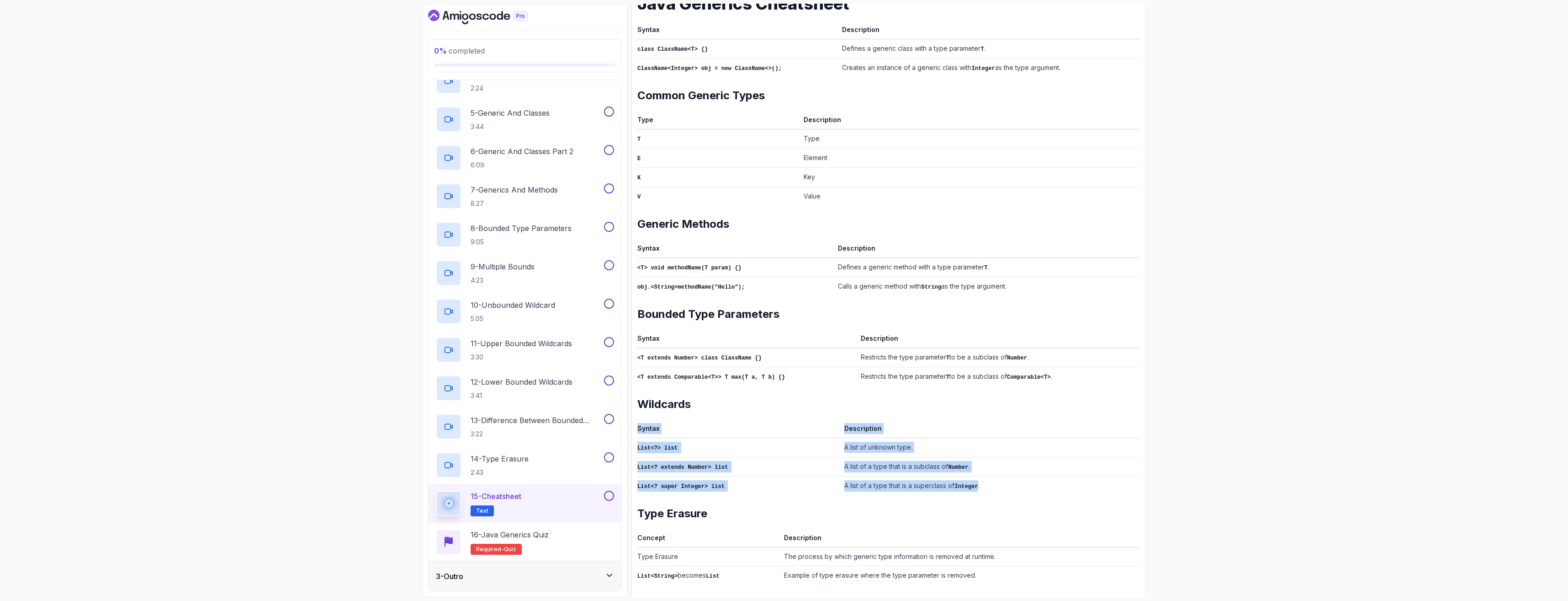
drag, startPoint x: 635, startPoint y: 442, endPoint x: 968, endPoint y: 485, distance: 335.8
click at [482, 485] on div "Notes Support Any issues? Slides Slides not available Repo Repository not avail…" at bounding box center [889, 266] width 515 height 674
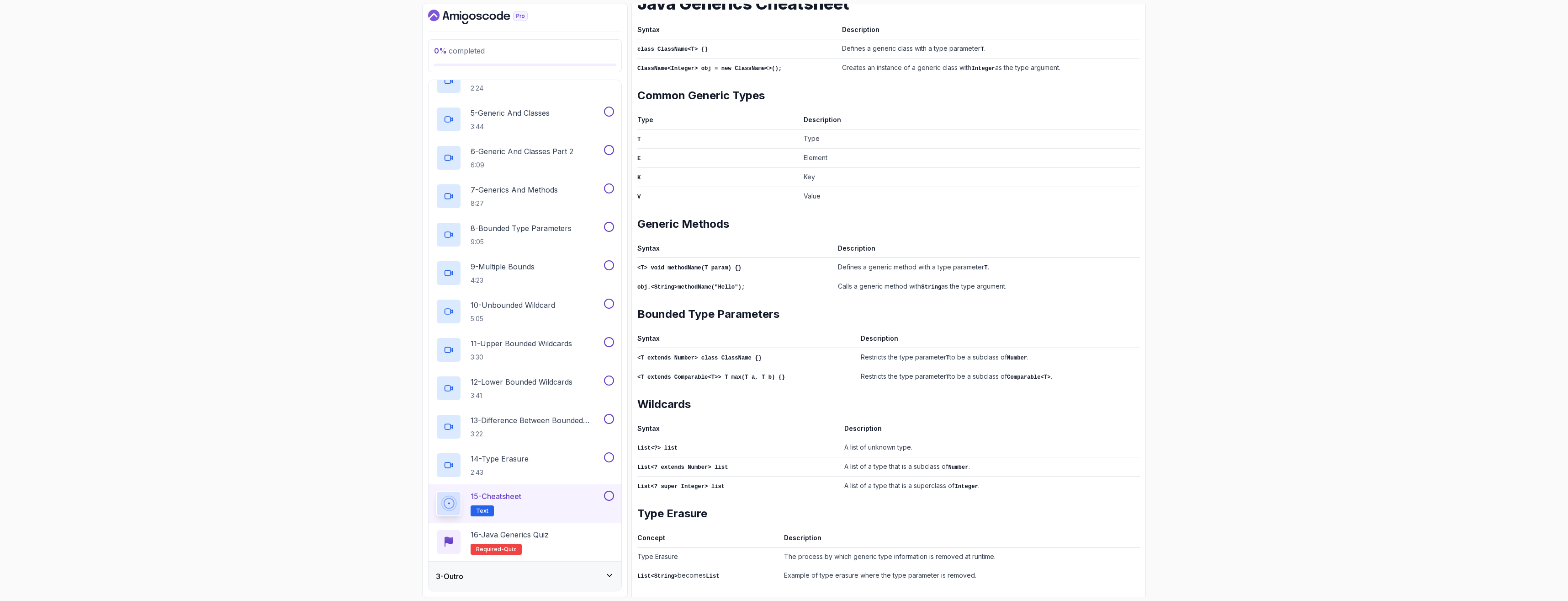
drag, startPoint x: 968, startPoint y: 485, endPoint x: 850, endPoint y: 491, distance: 118.2
click at [482, 491] on div "~1 min read Java Generics Cheatsheet Syntax Description class ClassName<T> {} D…" at bounding box center [889, 278] width 503 height 614
drag, startPoint x: 676, startPoint y: 571, endPoint x: 724, endPoint y: 573, distance: 48.0
click at [482, 573] on div "Notes Support Any issues? Slides Slides not available Repo Repository not avail…" at bounding box center [889, 266] width 515 height 674
drag, startPoint x: 724, startPoint y: 573, endPoint x: 736, endPoint y: 576, distance: 12.4
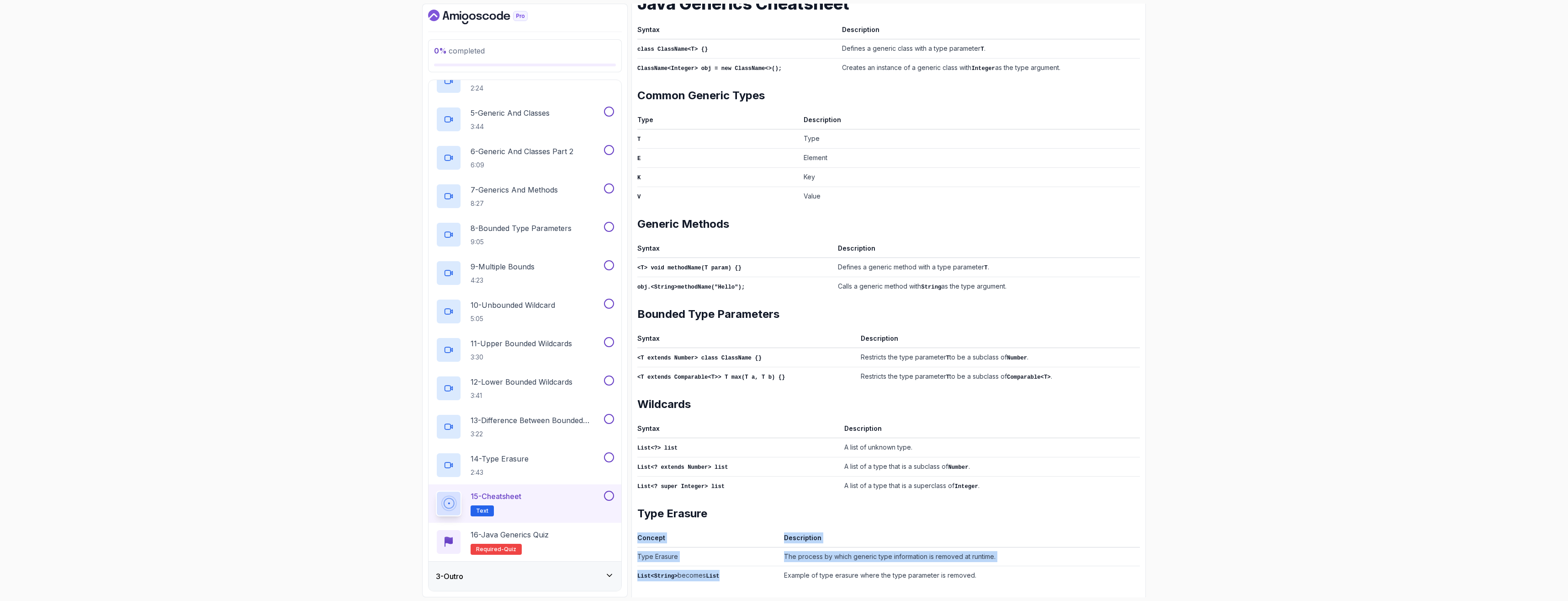
click at [482, 576] on td "List<String> becomes List" at bounding box center [708, 576] width 143 height 19
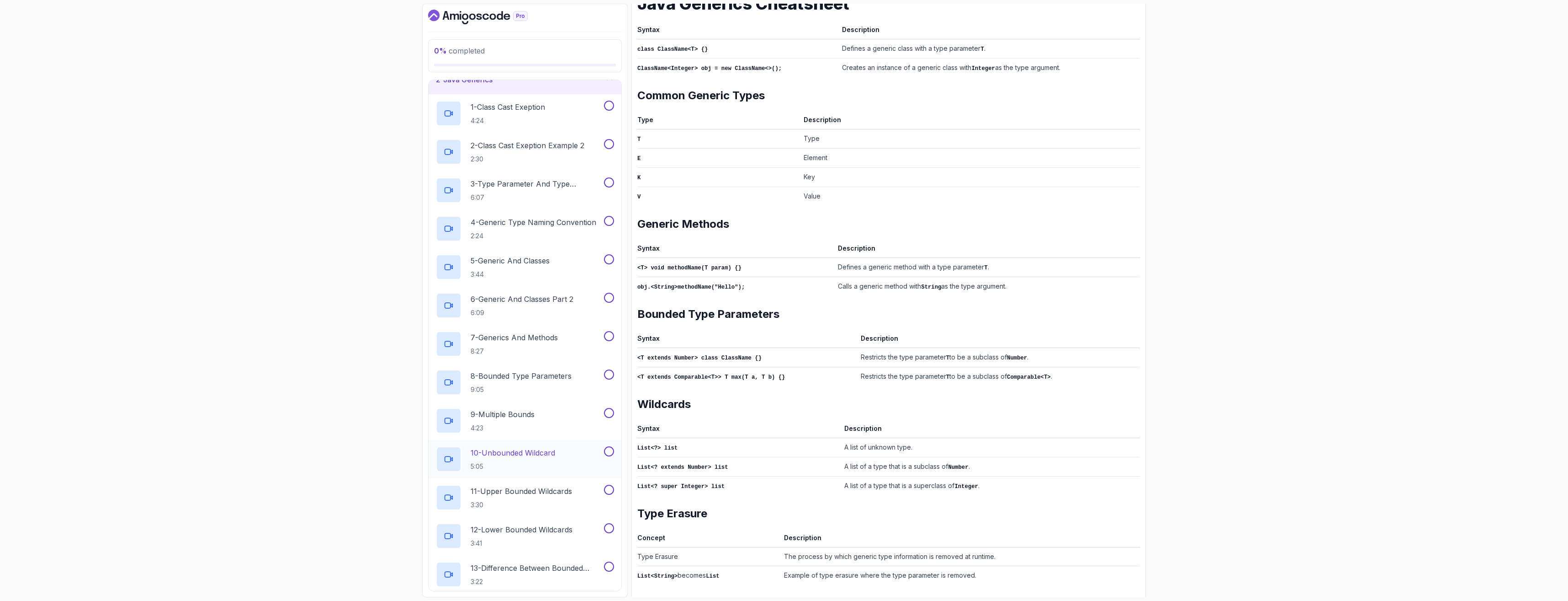
scroll to position [46, 0]
click at [482, 382] on h2 "8 - Bounded Type Parameters 9:05" at bounding box center [521, 381] width 101 height 24
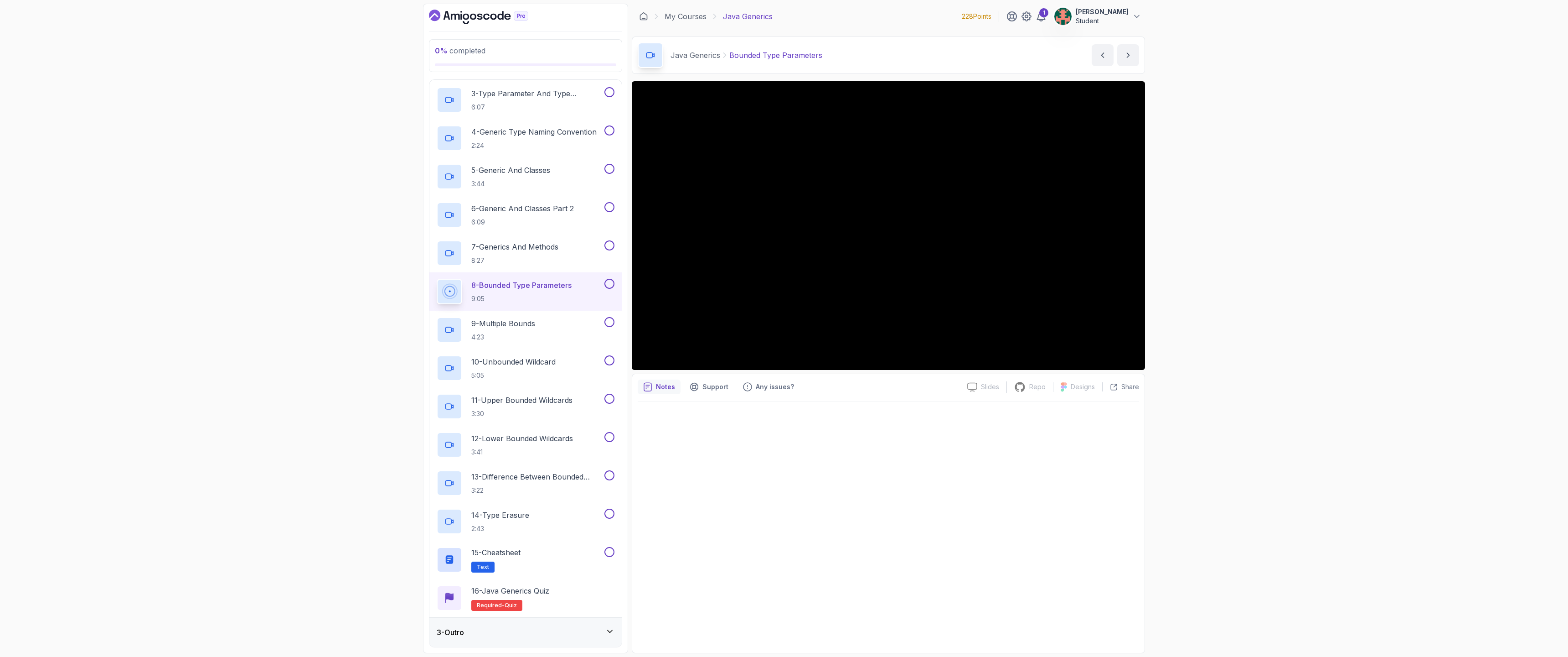
scroll to position [192, 0]
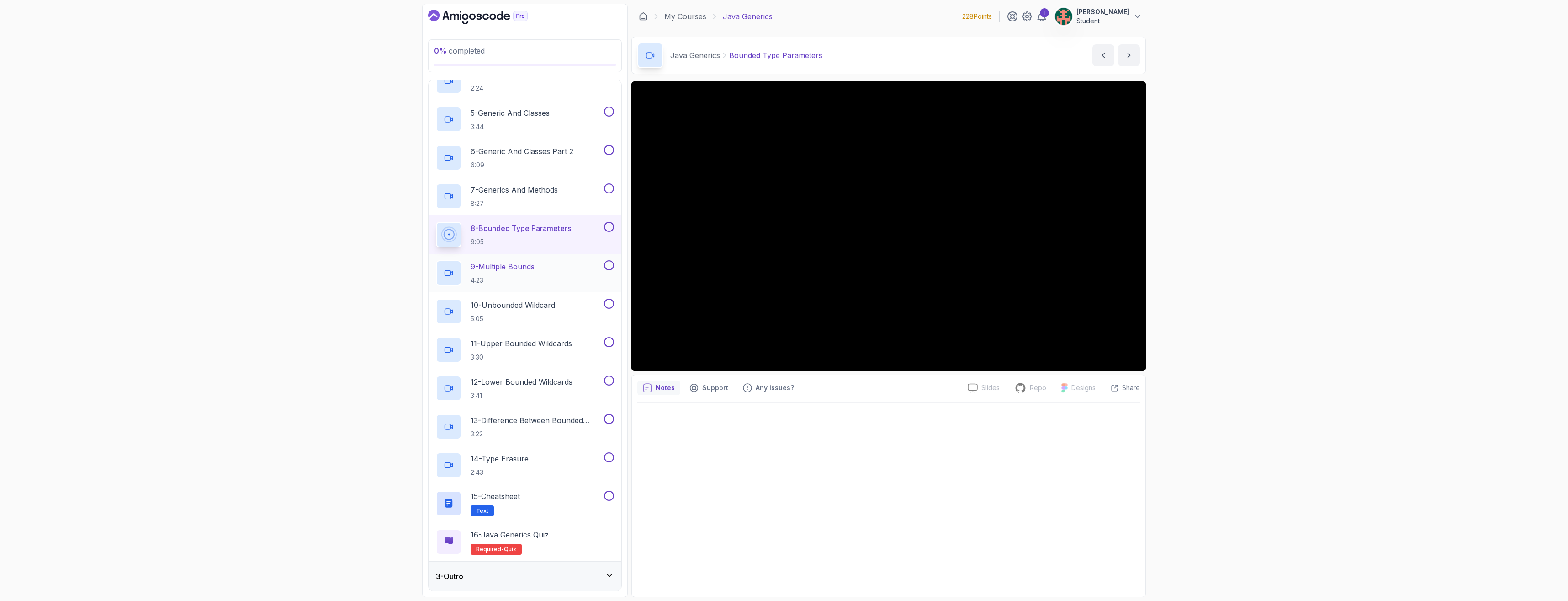
click at [482, 269] on p "9 - Multiple Bounds" at bounding box center [503, 266] width 64 height 11
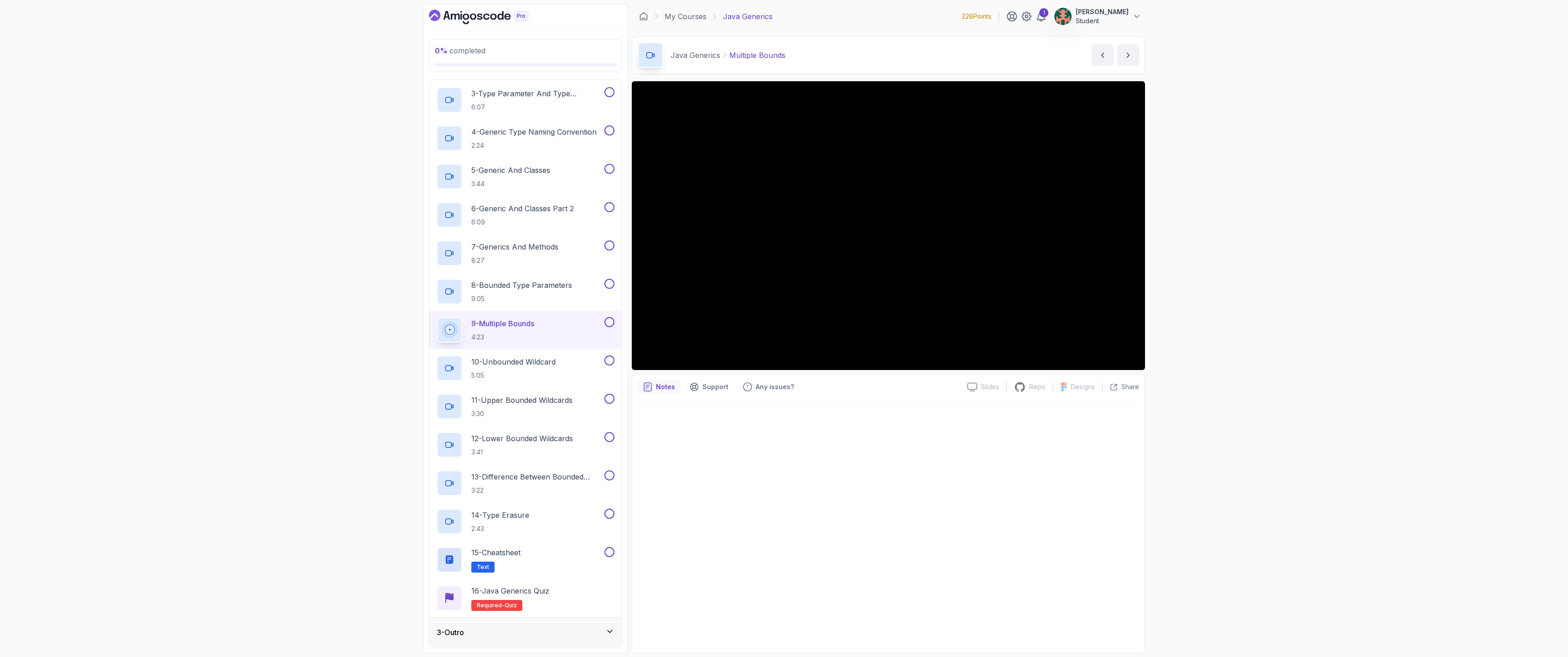
scroll to position [192, 0]
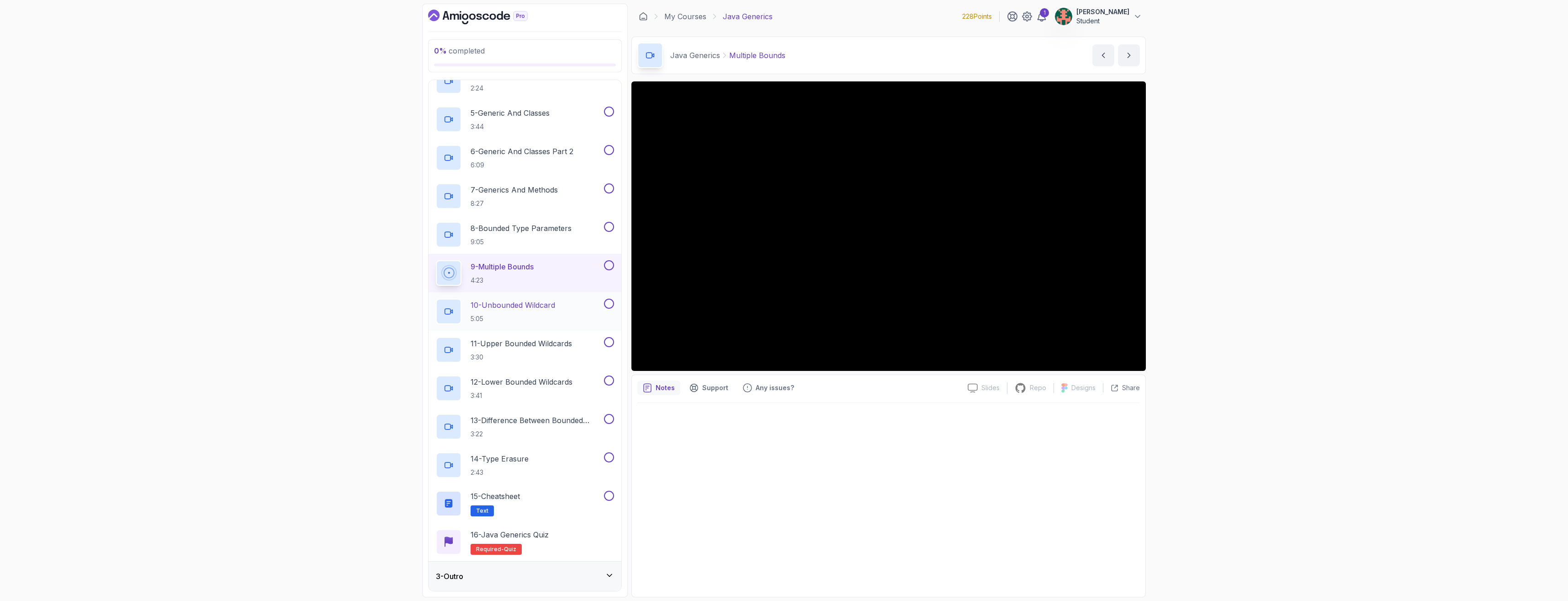
click at [482, 315] on p "5:05" at bounding box center [513, 319] width 85 height 9
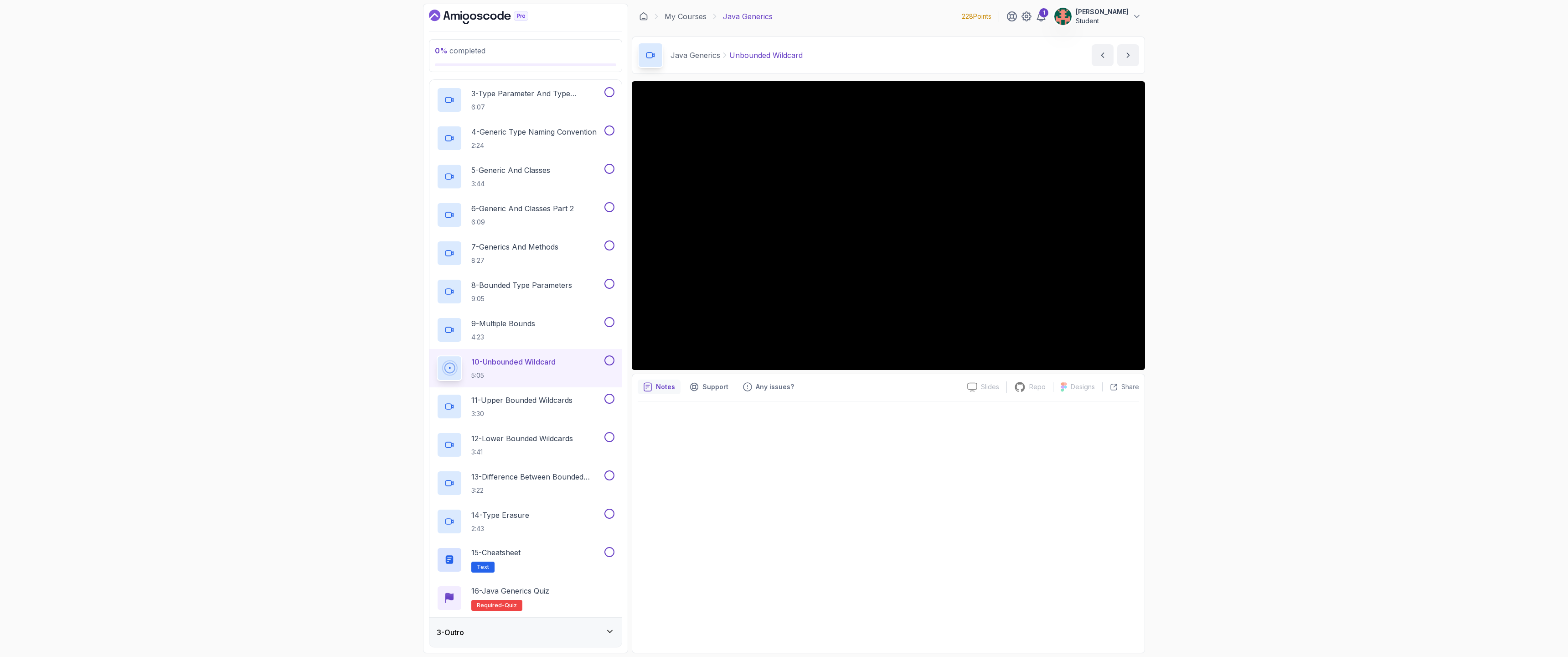
scroll to position [192, 0]
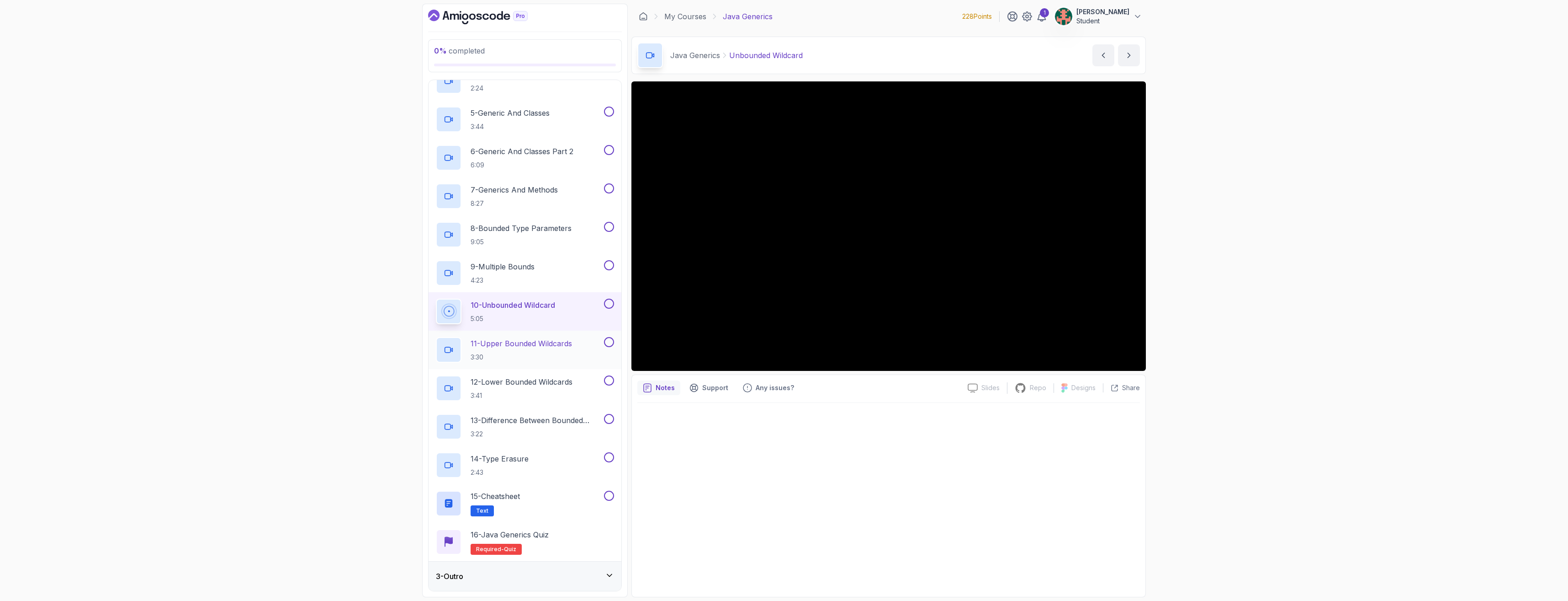
click at [482, 361] on p "3:30" at bounding box center [522, 357] width 102 height 9
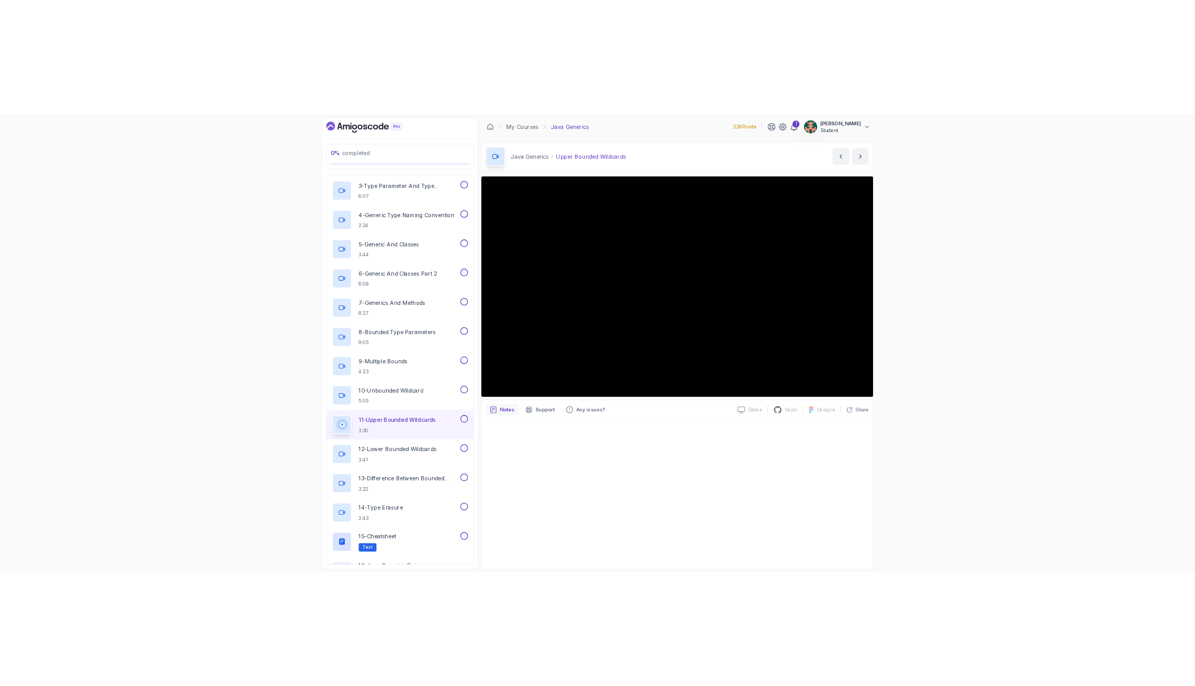
scroll to position [220, 0]
